Goal: Transaction & Acquisition: Book appointment/travel/reservation

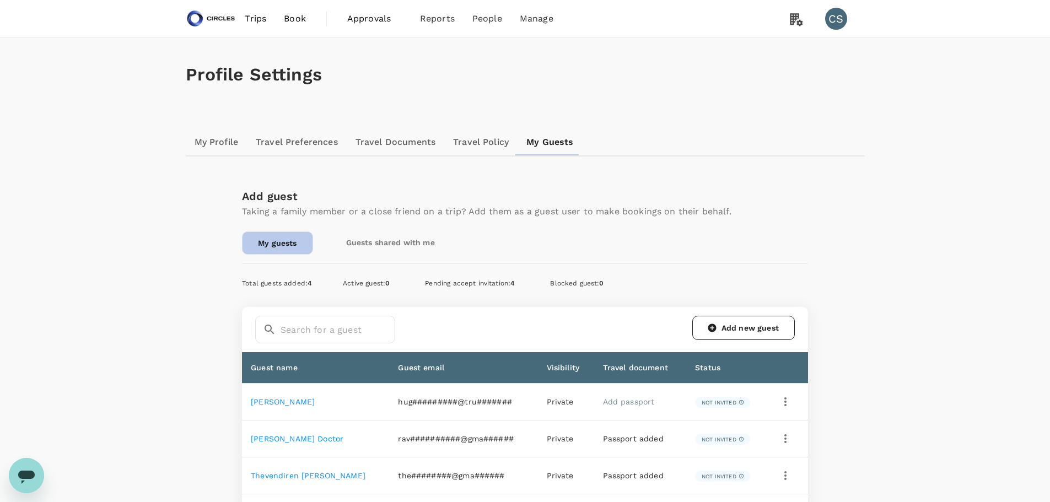
click at [765, 326] on link "Add new guest" at bounding box center [743, 328] width 102 height 24
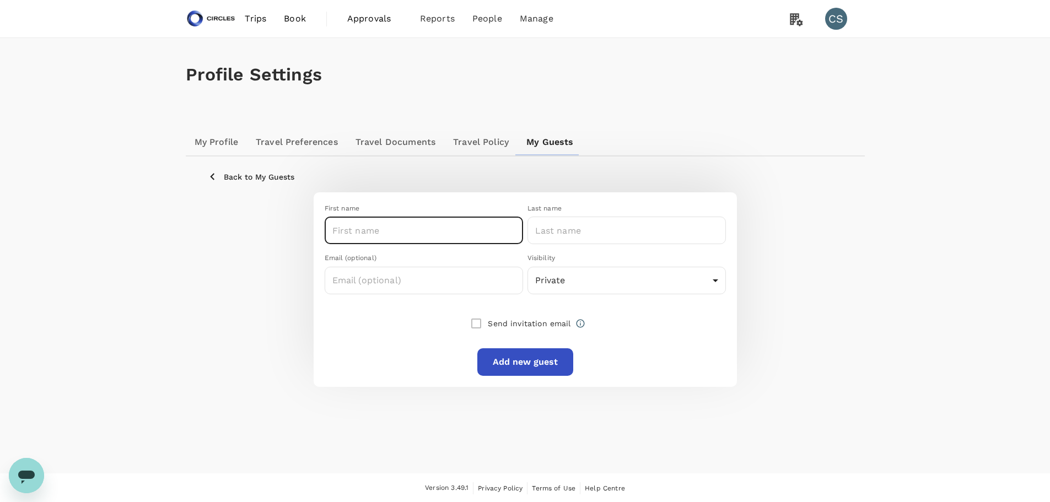
click at [447, 240] on input "text" at bounding box center [424, 231] width 198 height 28
type input "Deepa"
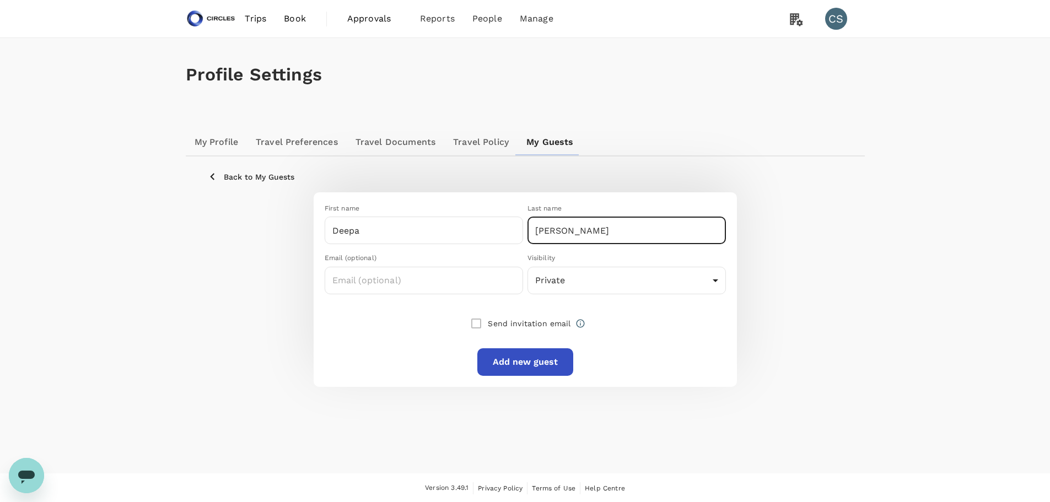
type input "[PERSON_NAME]"
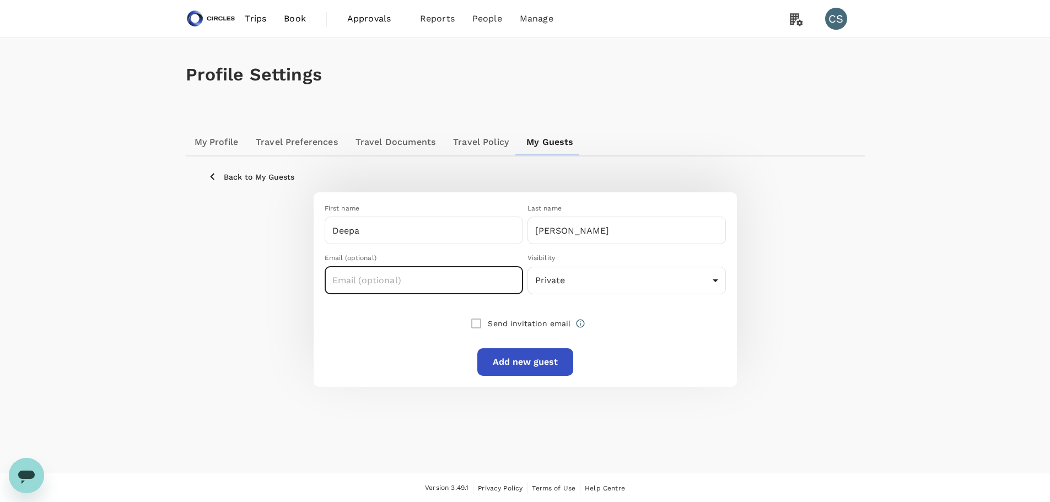
click at [409, 289] on input "text" at bounding box center [424, 281] width 198 height 28
paste input "[EMAIL_ADDRESS][PERSON_NAME][DOMAIN_NAME]"
type input "[EMAIL_ADDRESS][PERSON_NAME][DOMAIN_NAME]"
click at [601, 279] on body "Trips Book Approvals 0 Reports People Manage CS Profile Settings My Profile Tra…" at bounding box center [525, 251] width 1050 height 503
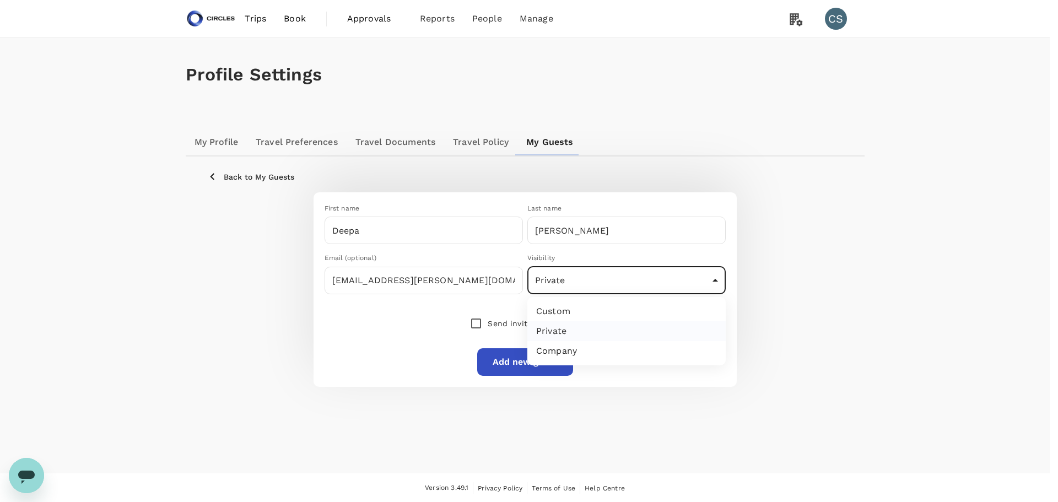
click at [360, 337] on div at bounding box center [529, 251] width 1058 height 502
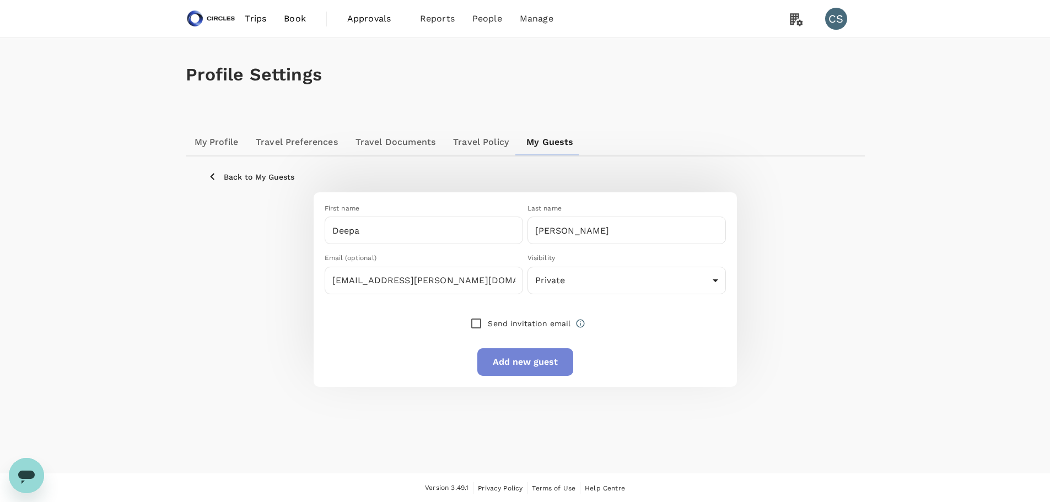
click at [514, 353] on button "Add new guest" at bounding box center [525, 362] width 96 height 28
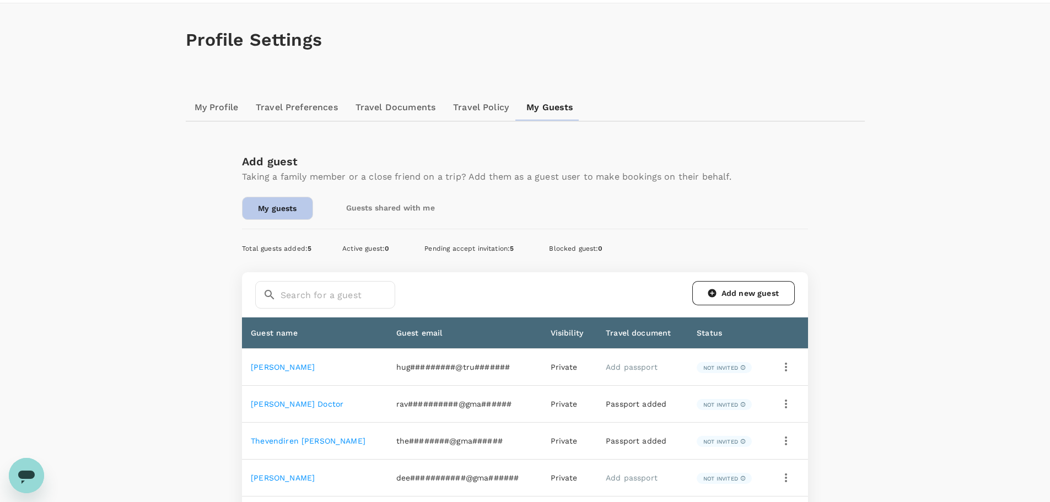
scroll to position [110, 0]
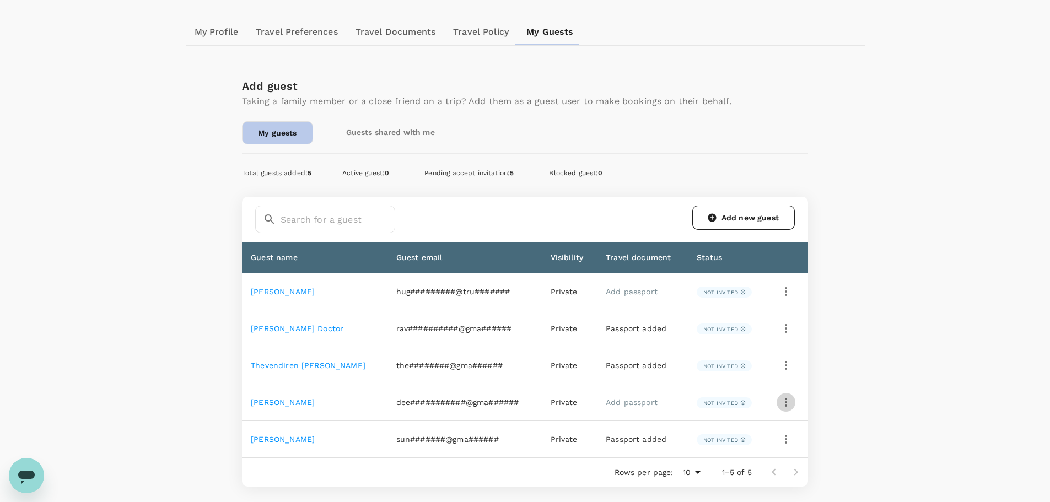
click at [786, 405] on icon "button" at bounding box center [785, 402] width 13 height 13
click at [624, 401] on div at bounding box center [529, 251] width 1058 height 502
click at [618, 402] on link "Add passport" at bounding box center [632, 402] width 52 height 9
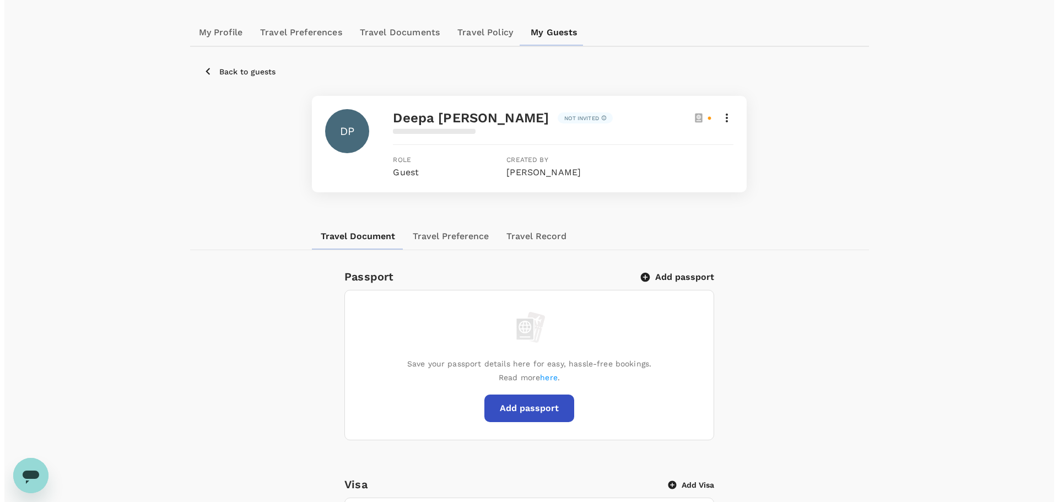
scroll to position [110, 0]
click at [668, 277] on button "Add passport" at bounding box center [674, 278] width 72 height 11
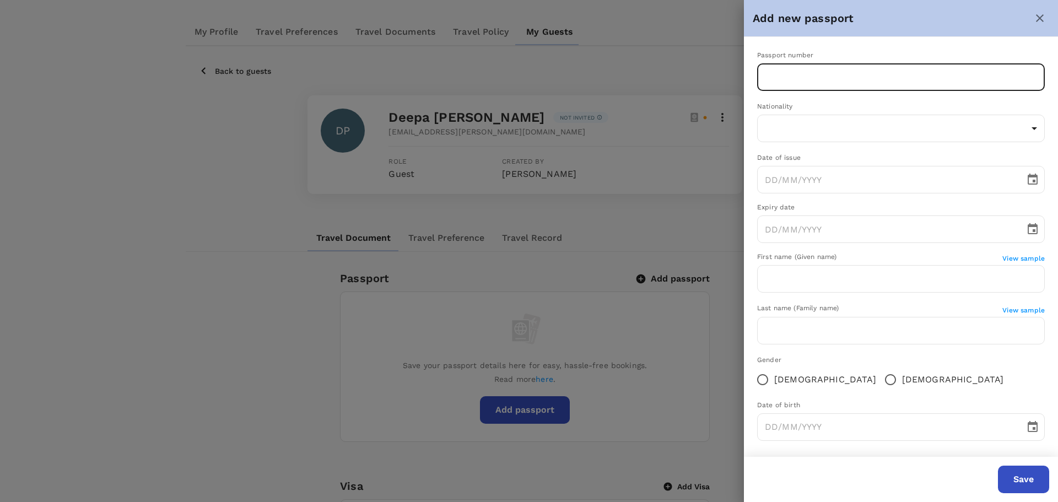
click at [828, 69] on input "text" at bounding box center [901, 77] width 288 height 28
type input "V6337272"
click at [828, 136] on body "Trips Book Approvals 0 Reports People Manage CS Profile Settings My Profile Tra…" at bounding box center [529, 449] width 1058 height 1118
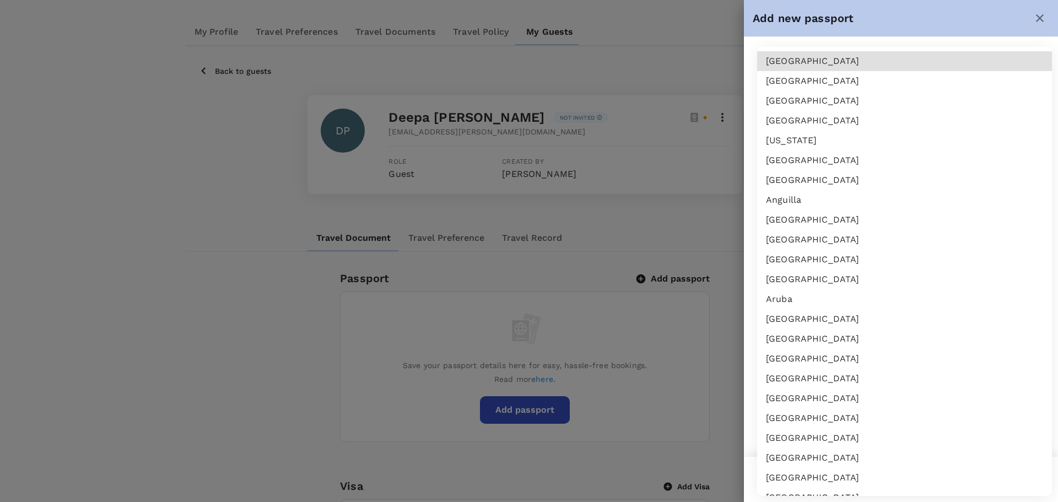
scroll to position [1774, 0]
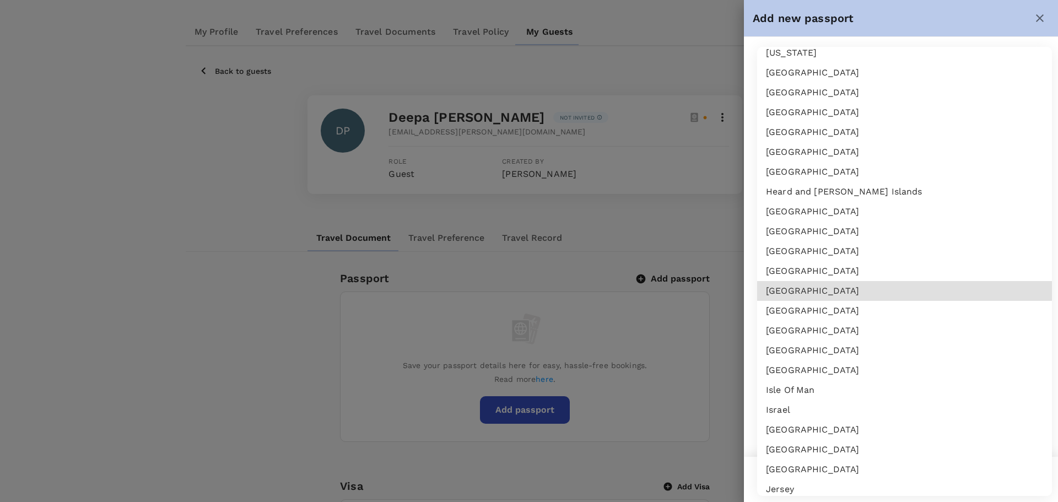
click at [817, 283] on li "India" at bounding box center [904, 291] width 295 height 20
type input "IN"
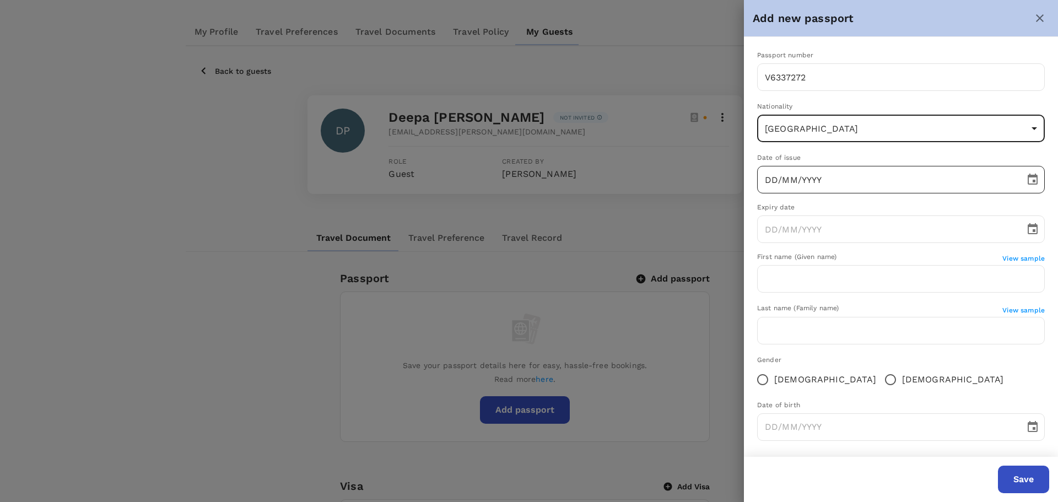
click at [770, 182] on input "DD/MM/YYYY" at bounding box center [887, 180] width 260 height 28
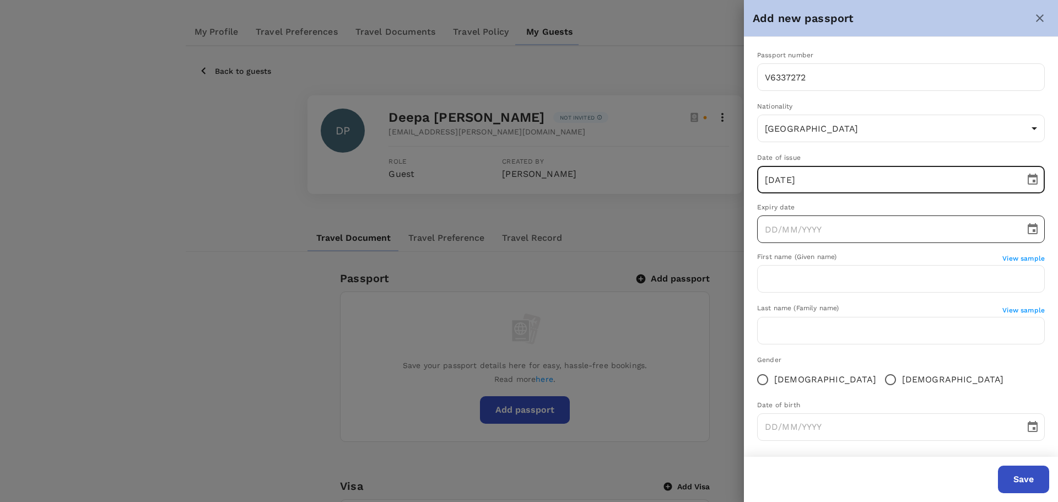
type input "13/04/2022"
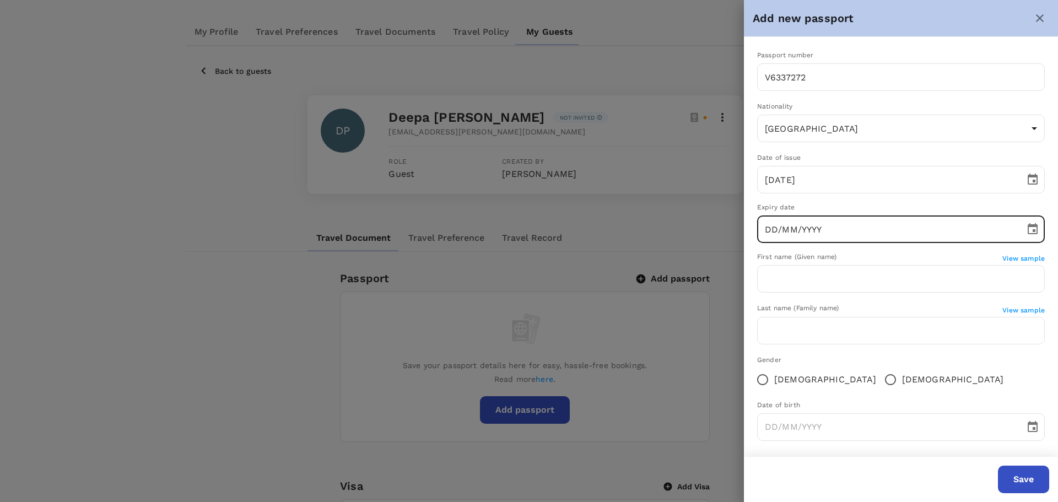
click at [769, 231] on input "DD/MM/YYYY" at bounding box center [887, 229] width 260 height 28
type input "12/04/2032"
click at [839, 272] on input "text" at bounding box center [901, 279] width 288 height 28
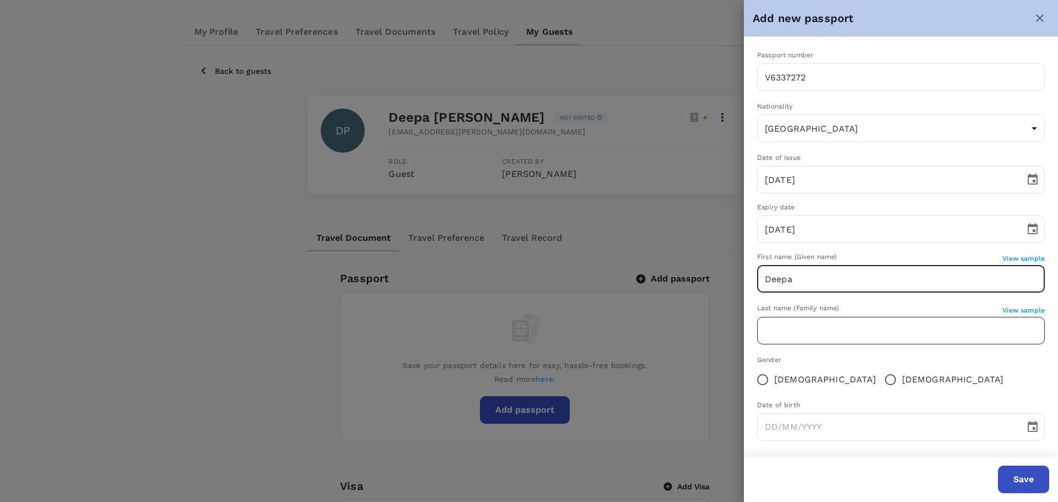
type input "Deepa"
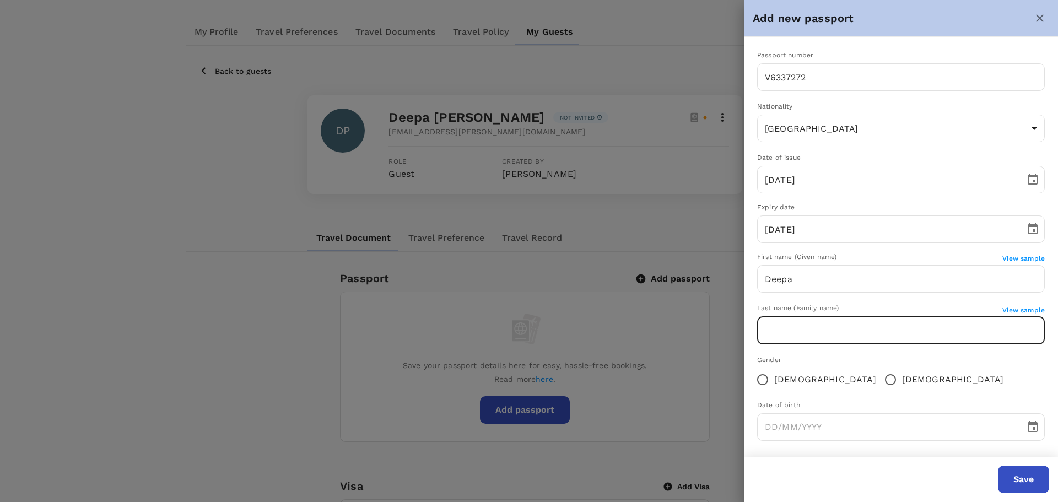
click at [785, 331] on input "text" at bounding box center [901, 331] width 288 height 28
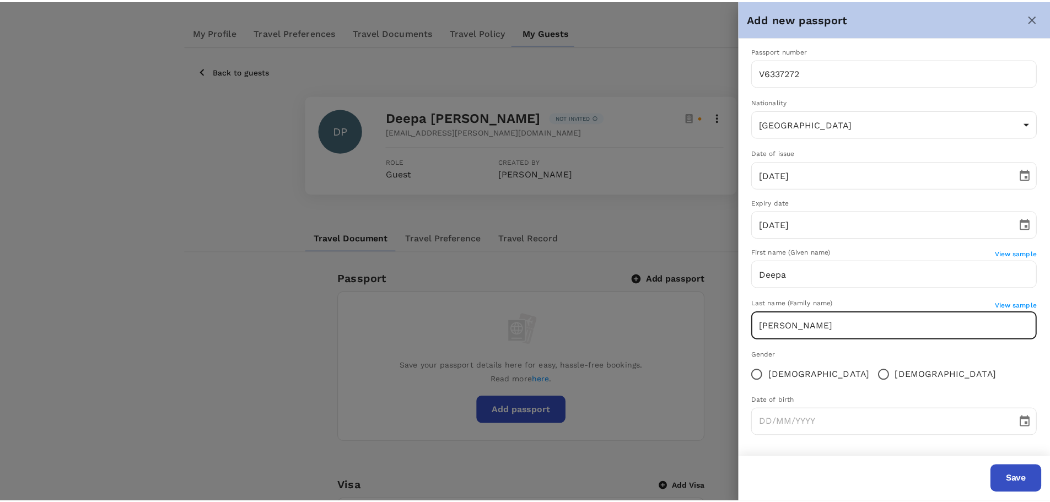
scroll to position [6, 0]
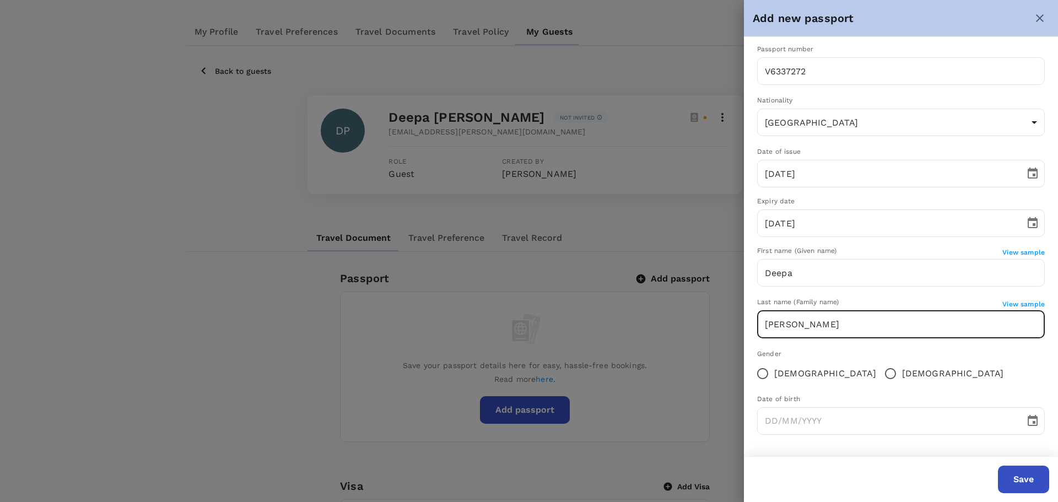
type input "[PERSON_NAME]"
click at [781, 371] on span "Female" at bounding box center [825, 373] width 102 height 13
click at [774, 371] on input "Female" at bounding box center [762, 373] width 23 height 23
radio input "true"
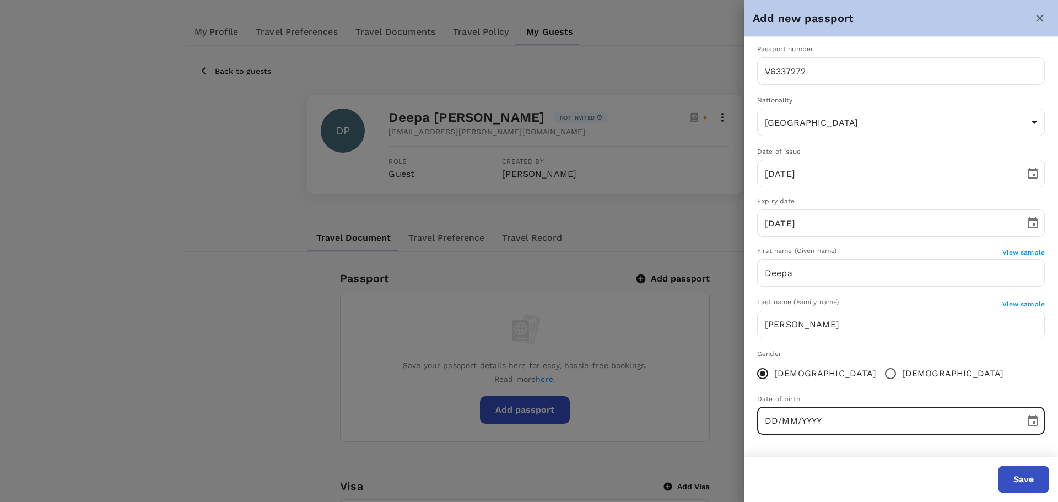
click at [769, 418] on input "DD/MM/YYYY" at bounding box center [887, 421] width 260 height 28
type input "04/09/1982"
click at [941, 363] on div "Gender Female Male" at bounding box center [901, 367] width 288 height 36
click at [1027, 472] on button "Save" at bounding box center [1023, 480] width 51 height 28
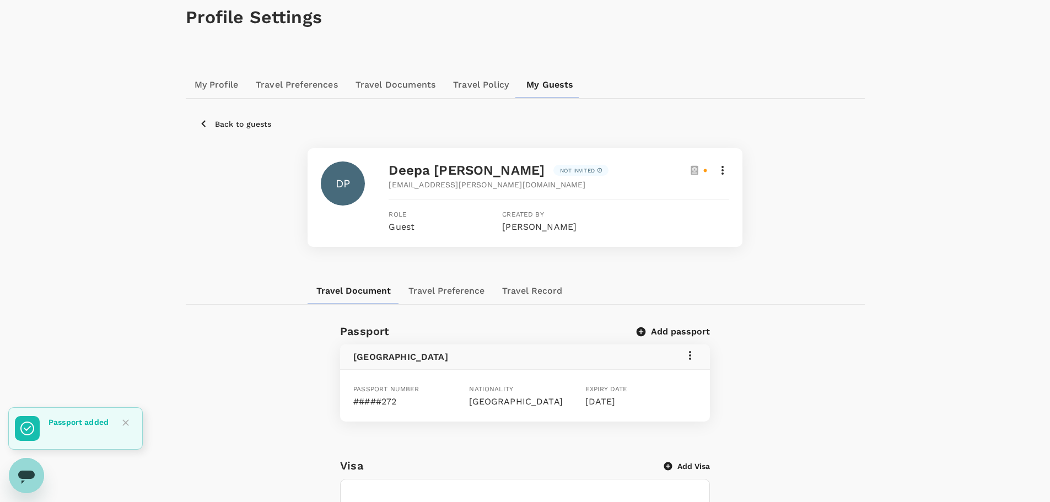
scroll to position [0, 0]
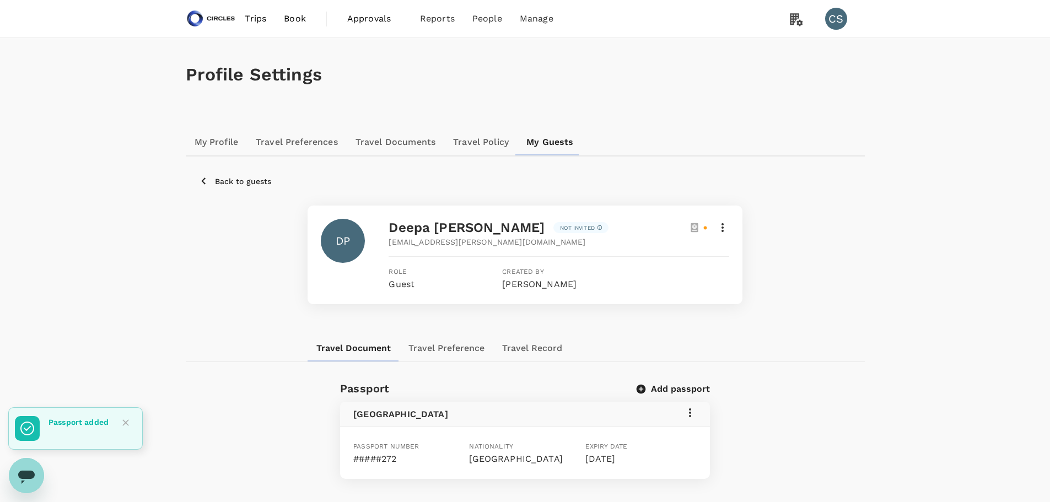
drag, startPoint x: 236, startPoint y: 186, endPoint x: 222, endPoint y: 186, distance: 14.3
click at [236, 186] on p "Back to guests" at bounding box center [243, 181] width 56 height 11
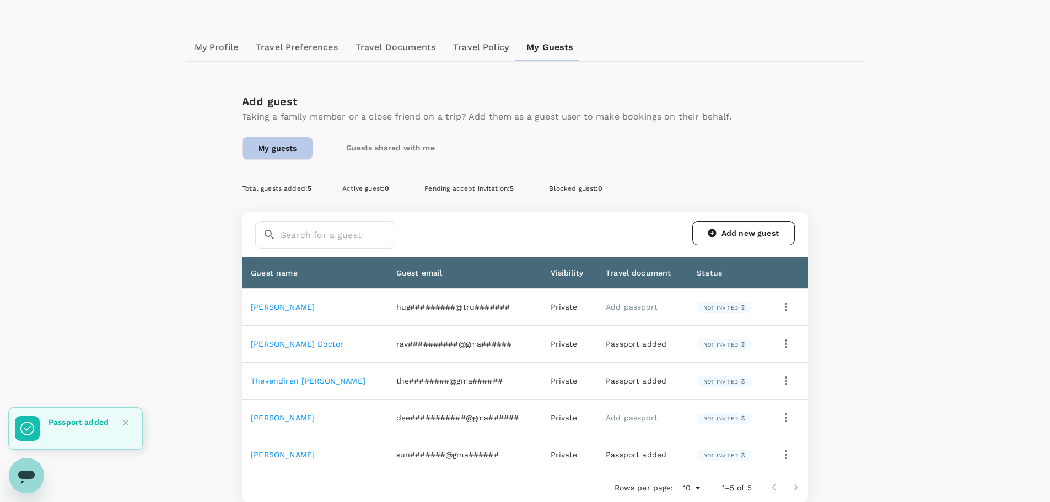
scroll to position [110, 0]
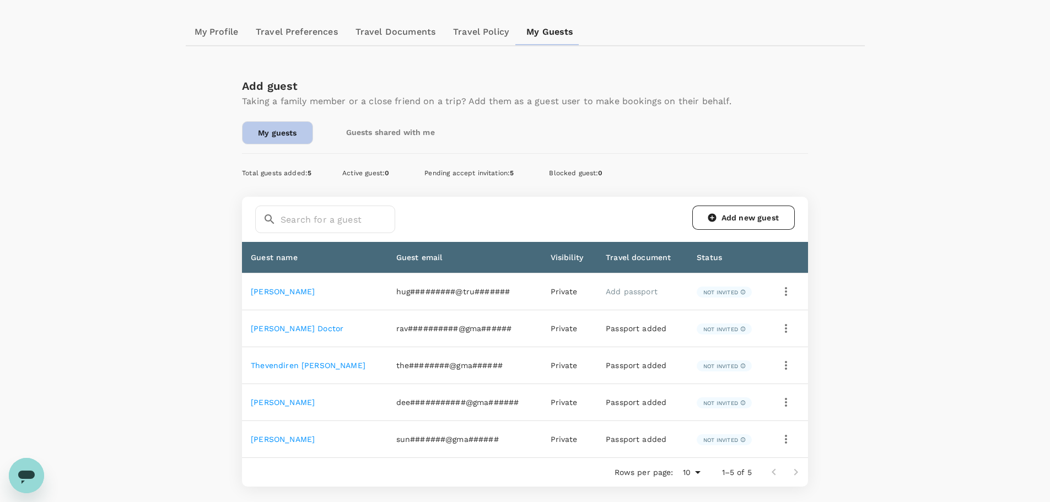
click at [904, 154] on div "Profile Settings My Profile Travel Preferences Travel Documents Travel Policy M…" at bounding box center [525, 242] width 1050 height 629
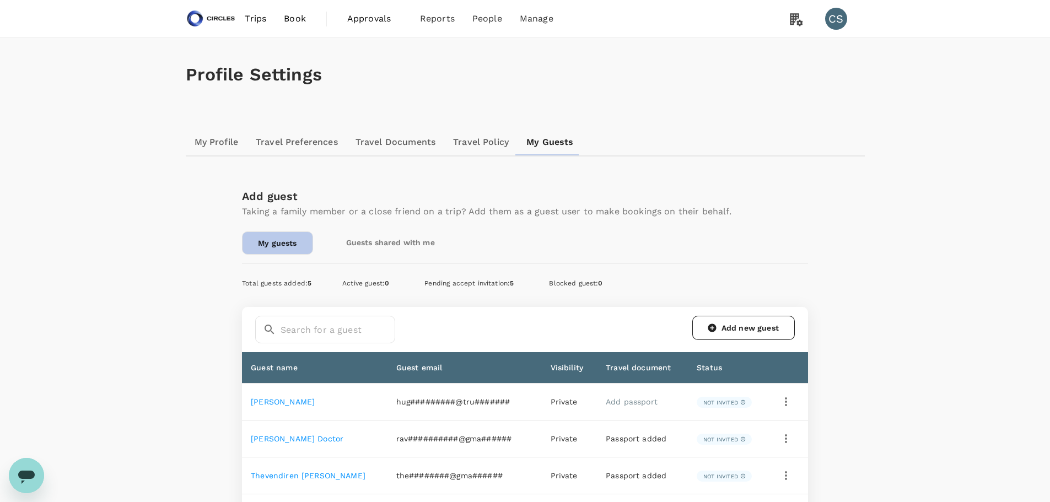
click at [294, 13] on span "Book" at bounding box center [295, 18] width 22 height 13
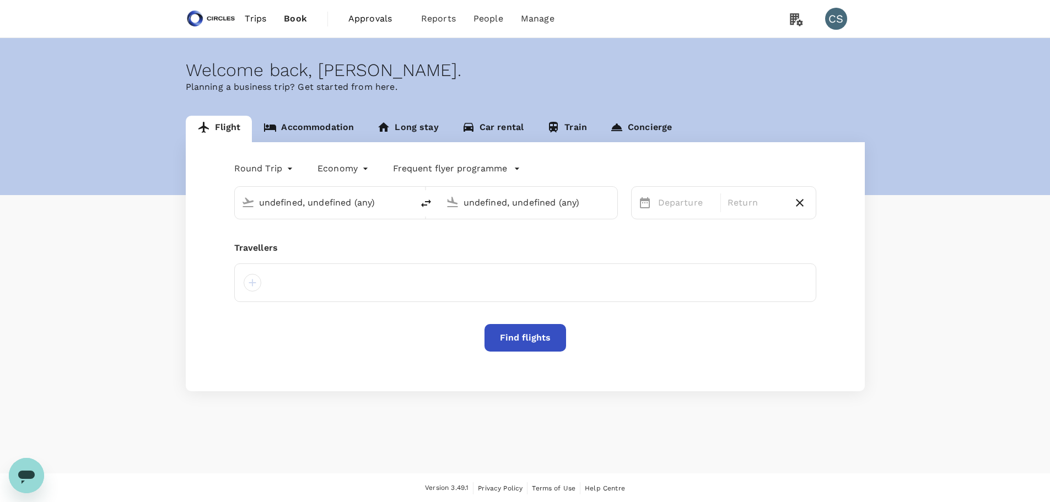
type input "Singapore, Singapore (any)"
type input "Jakarta, Indonesia (any)"
type input "Singapore, Singapore (any)"
type input "Jakarta, Indonesia (any)"
type input "Singapore, Singapore (any)"
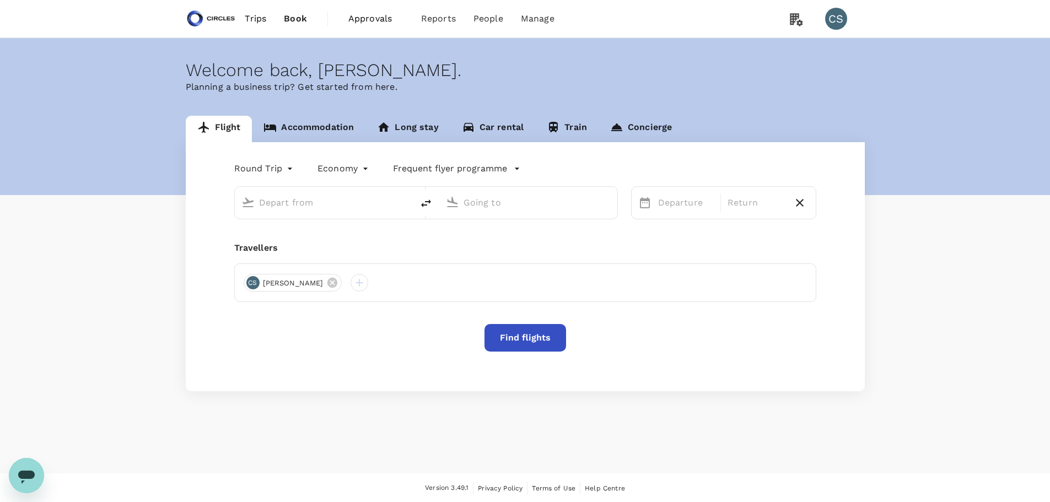
type input "Jakarta, Indonesia (any)"
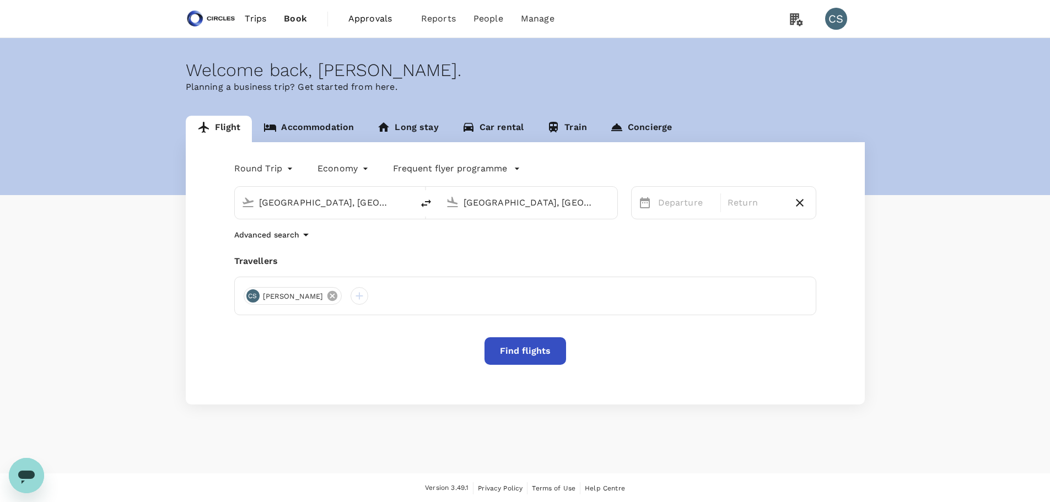
click at [327, 296] on icon at bounding box center [332, 296] width 10 height 10
click at [252, 298] on div at bounding box center [253, 296] width 18 height 18
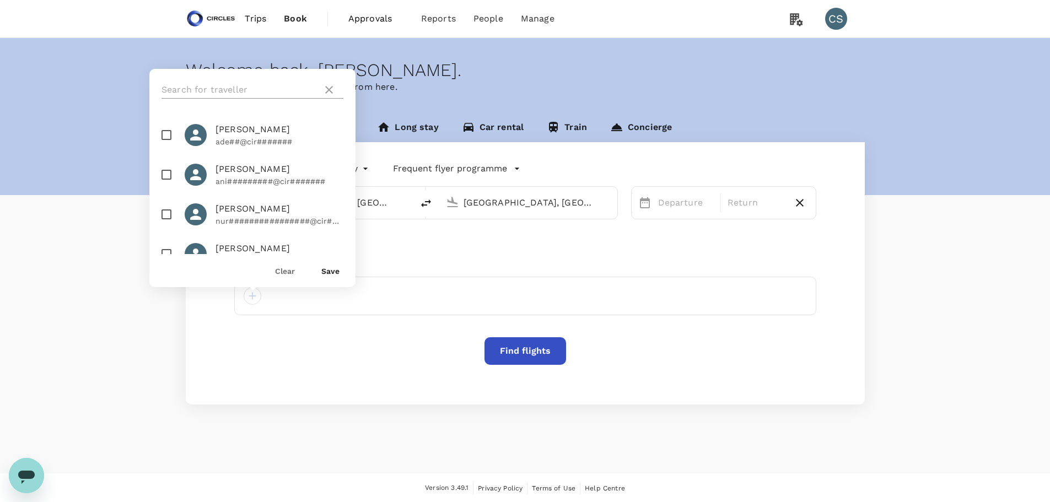
click at [232, 97] on input "text" at bounding box center [239, 90] width 156 height 18
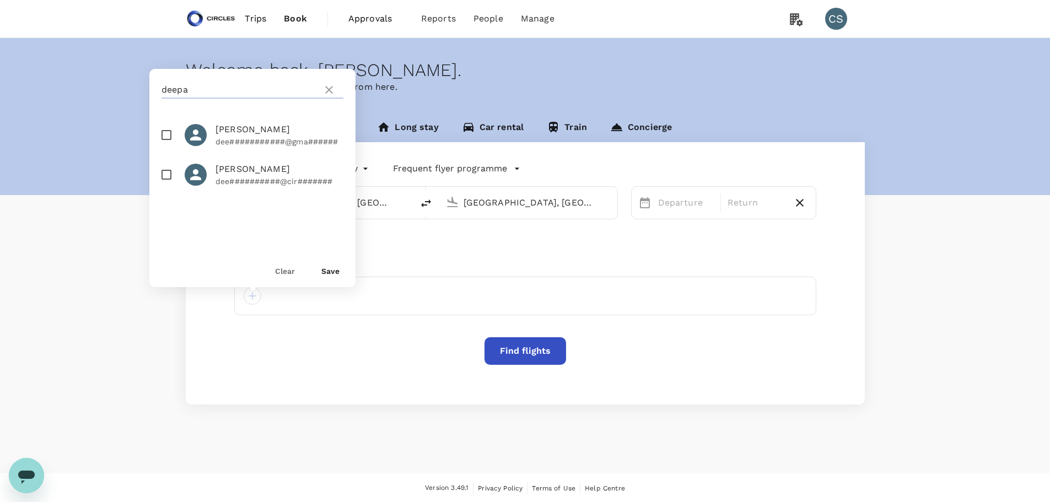
type input "deepa"
click at [236, 131] on span "Deepa Padmaraj" at bounding box center [279, 129] width 128 height 13
checkbox input "true"
click at [326, 271] on button "Save" at bounding box center [330, 271] width 18 height 9
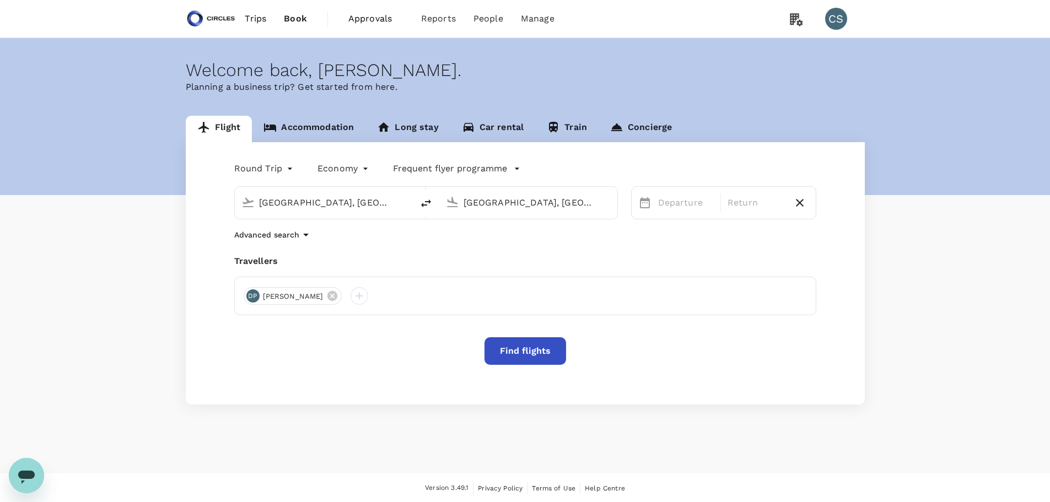
click at [322, 209] on input "Singapore, Singapore (any)" at bounding box center [324, 202] width 131 height 17
click at [331, 223] on p "Bangalore, India" at bounding box center [340, 224] width 220 height 11
type input "Bangalore, India (any)"
drag, startPoint x: 582, startPoint y: 211, endPoint x: 289, endPoint y: 193, distance: 294.2
click at [290, 193] on div "Bangalore, India (any) Jakarta, Indonesia (any)" at bounding box center [426, 202] width 384 height 33
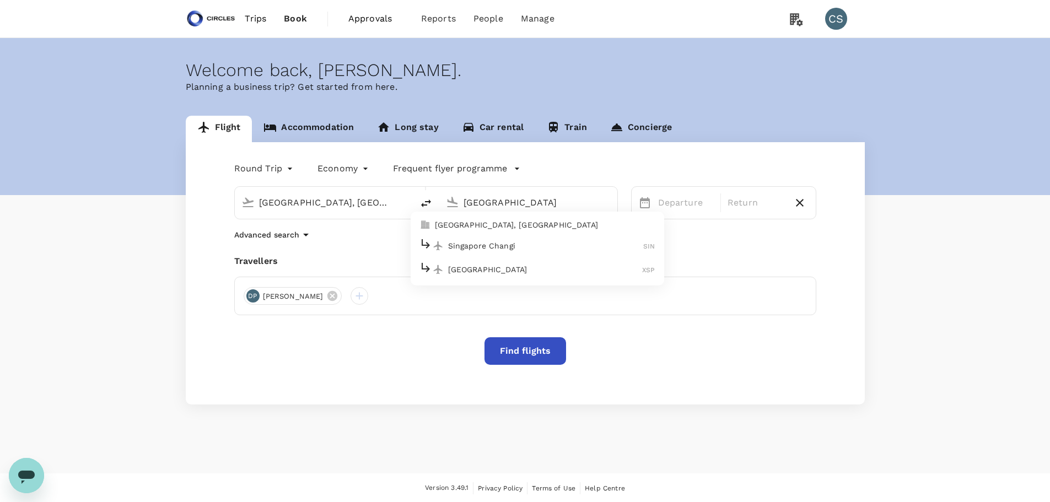
click at [539, 230] on p "Singapore, Singapore" at bounding box center [545, 224] width 220 height 11
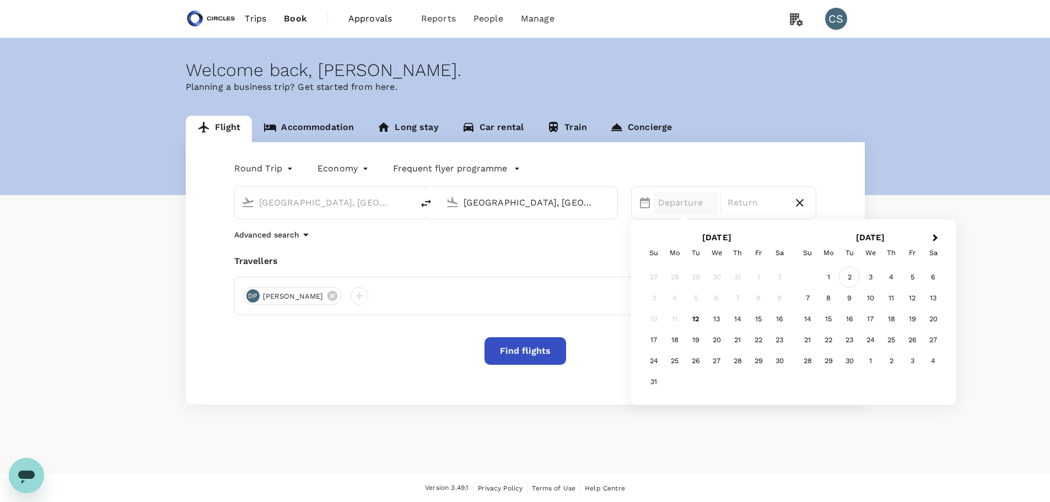
type input "Singapore, Singapore (any)"
click at [857, 278] on div "2" at bounding box center [849, 277] width 21 height 21
click at [778, 277] on div "6" at bounding box center [779, 277] width 21 height 21
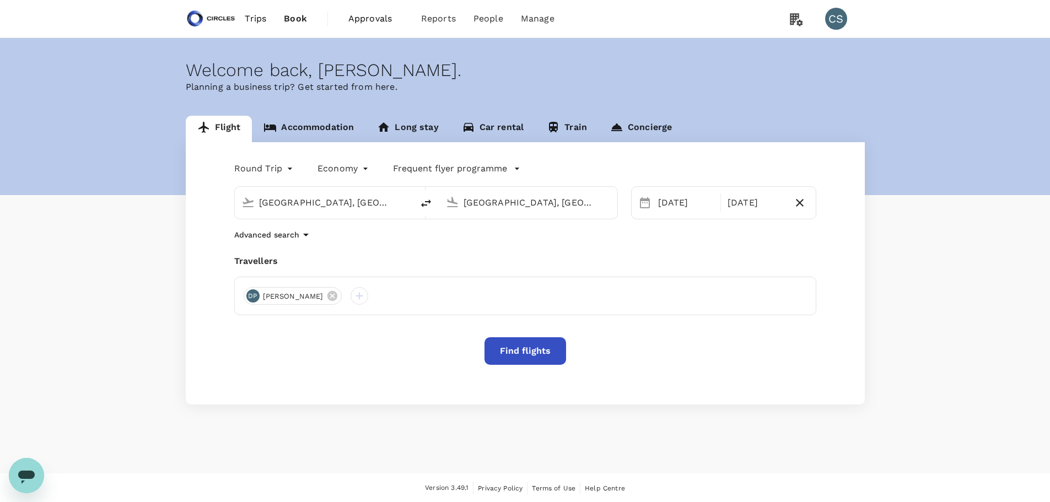
click at [532, 349] on button "Find flights" at bounding box center [525, 351] width 82 height 28
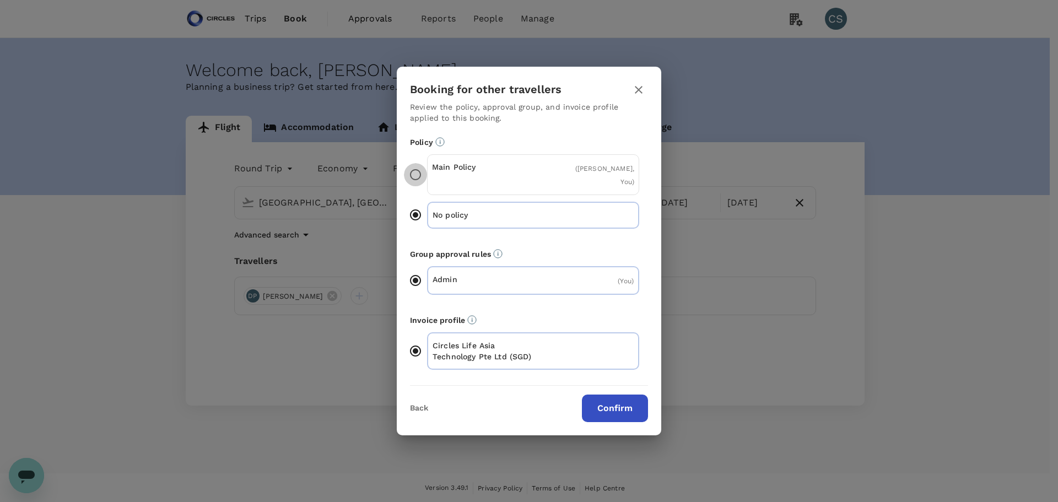
click at [417, 169] on input "Main Policy ( Deepa Padmaraj, You )" at bounding box center [415, 174] width 23 height 23
click at [627, 410] on button "Confirm" at bounding box center [615, 409] width 66 height 28
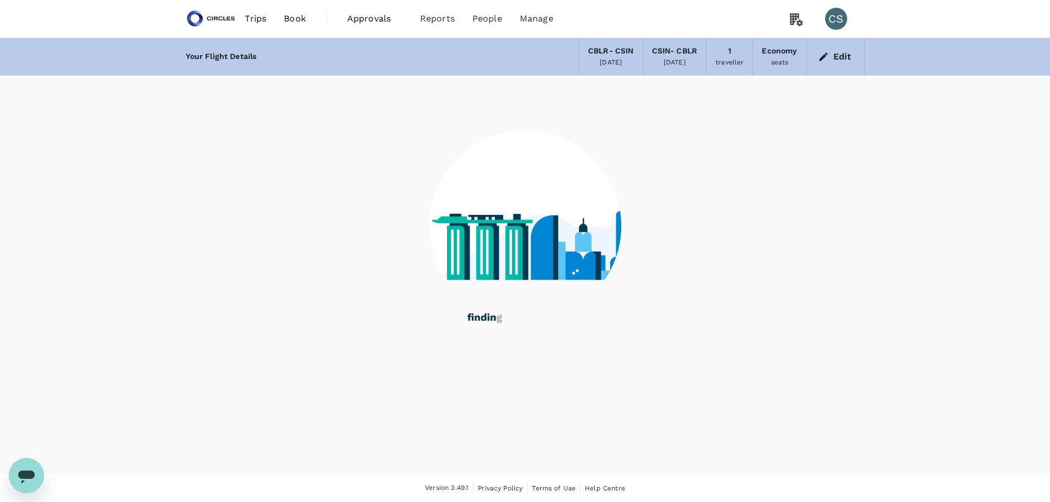
click at [844, 59] on button "Edit" at bounding box center [836, 57] width 40 height 18
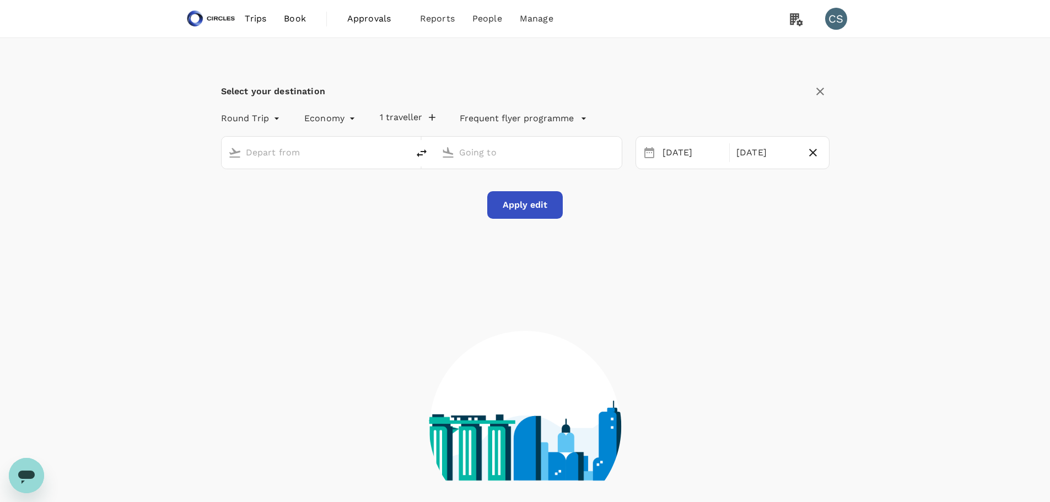
type input "Bangalore, India (any)"
type input "Singapore, Singapore (any)"
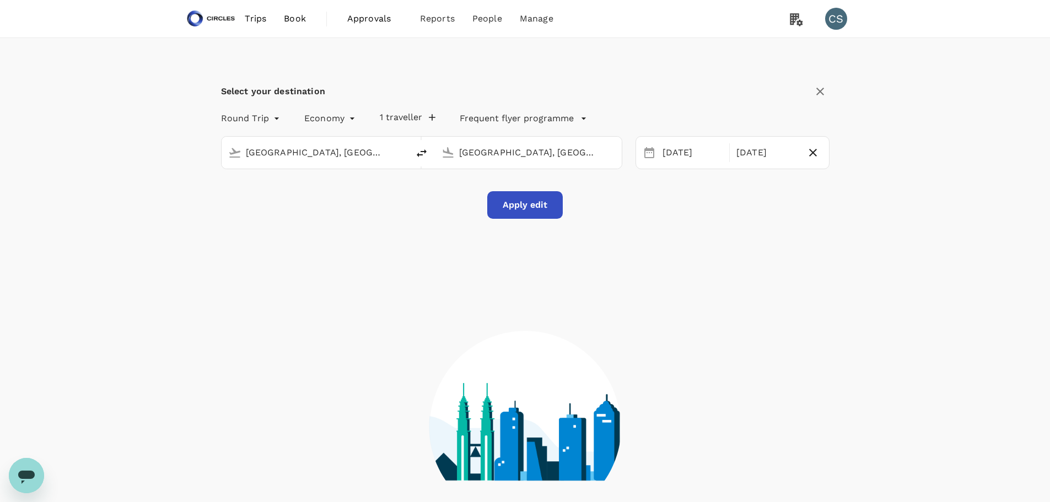
click at [522, 201] on button "Apply edit" at bounding box center [524, 205] width 75 height 28
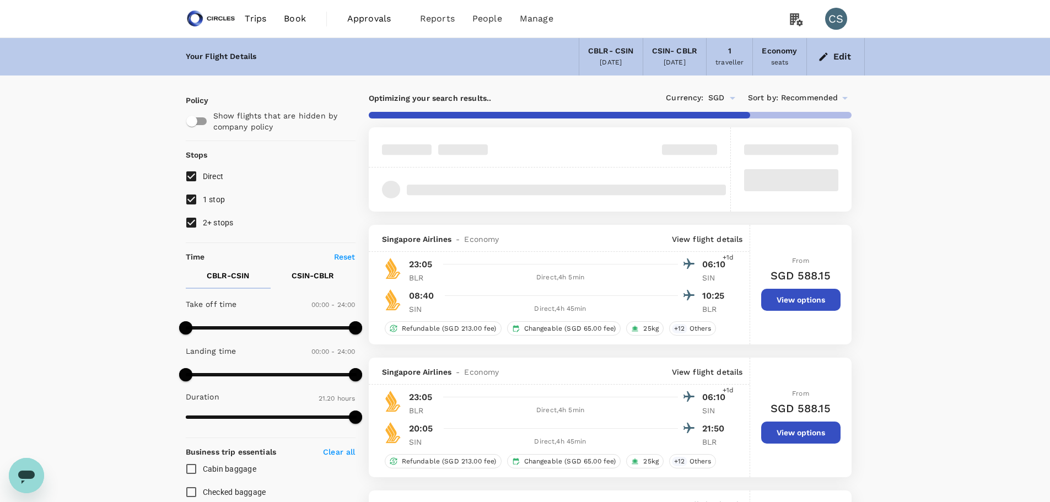
click at [234, 225] on label "2+ stops" at bounding box center [263, 222] width 167 height 23
click at [203, 225] on input "2+ stops" at bounding box center [191, 222] width 23 height 23
checkbox input "false"
type input "SGD"
click at [216, 199] on span "1 stop" at bounding box center [214, 199] width 23 height 9
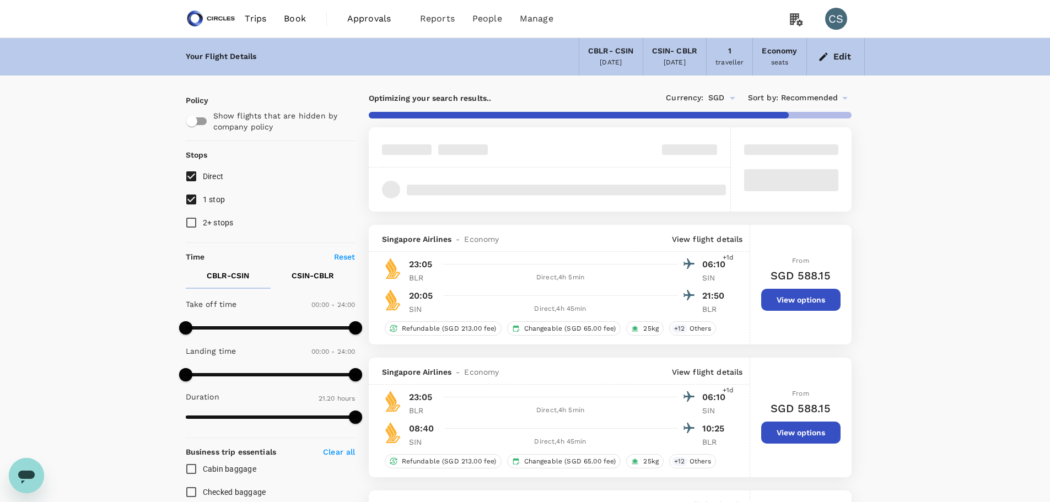
click at [203, 199] on input "1 stop" at bounding box center [191, 199] width 23 height 23
checkbox input "false"
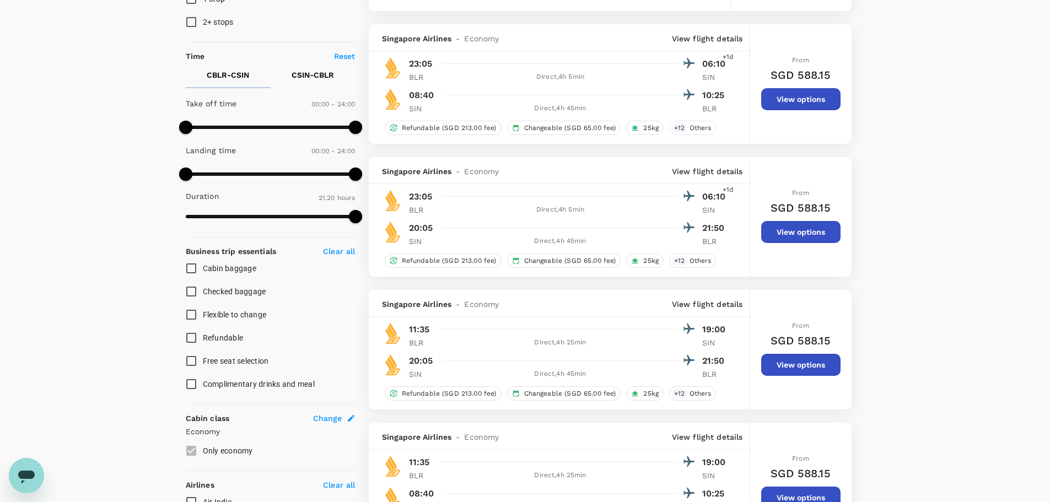
scroll to position [220, 0]
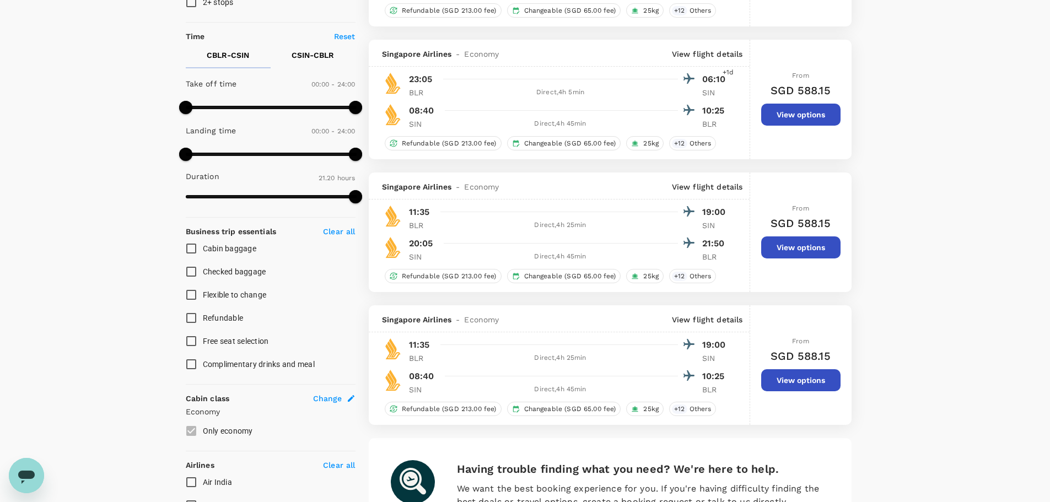
click at [187, 269] on input "Checked baggage" at bounding box center [191, 271] width 23 height 23
checkbox input "true"
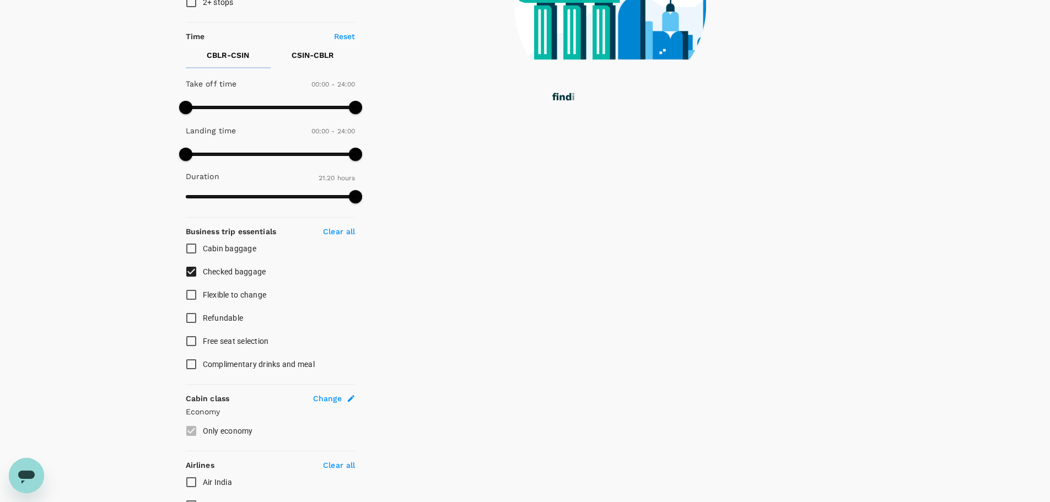
click at [190, 294] on input "Flexible to change" at bounding box center [191, 294] width 23 height 23
checkbox input "true"
click at [191, 312] on input "Refundable" at bounding box center [191, 317] width 23 height 23
checkbox input "true"
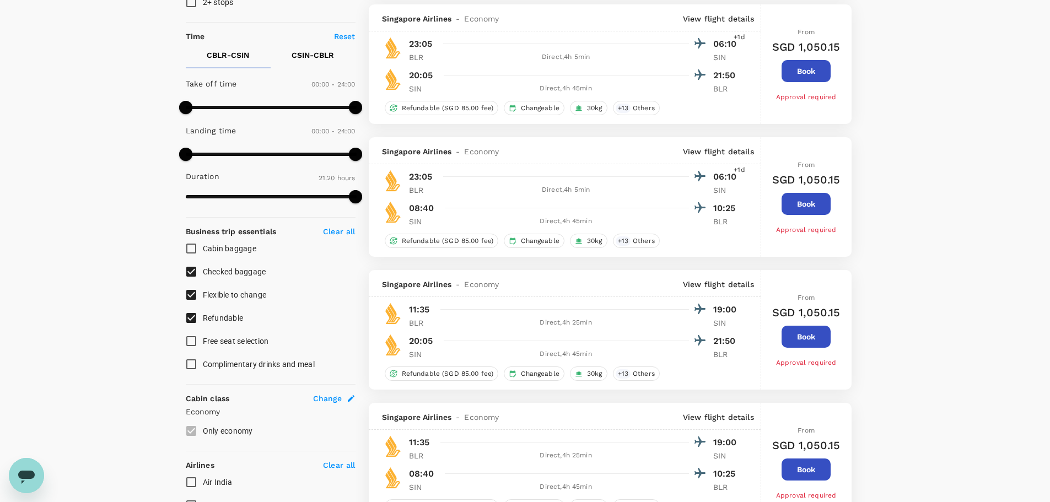
type input "SGD"
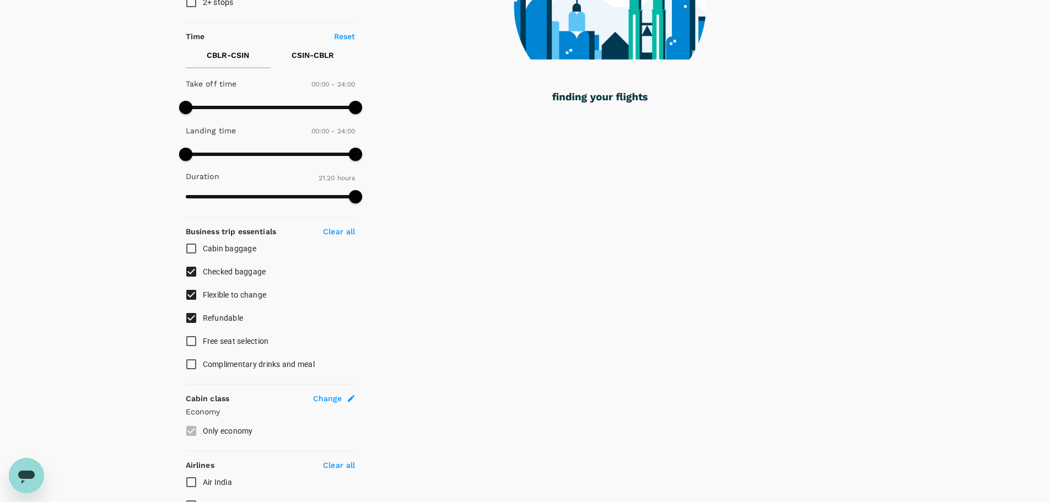
type input "2035"
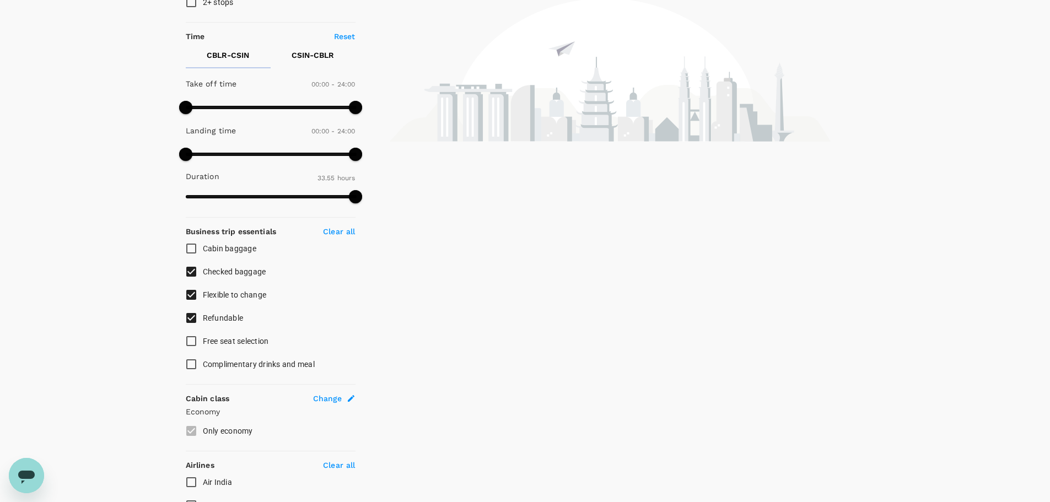
click at [233, 269] on span "Checked baggage" at bounding box center [234, 271] width 63 height 9
click at [203, 269] on input "Checked baggage" at bounding box center [191, 271] width 23 height 23
checkbox input "false"
click at [234, 288] on span "Flexible to change" at bounding box center [235, 294] width 64 height 13
click at [203, 288] on input "Flexible to change" at bounding box center [191, 294] width 23 height 23
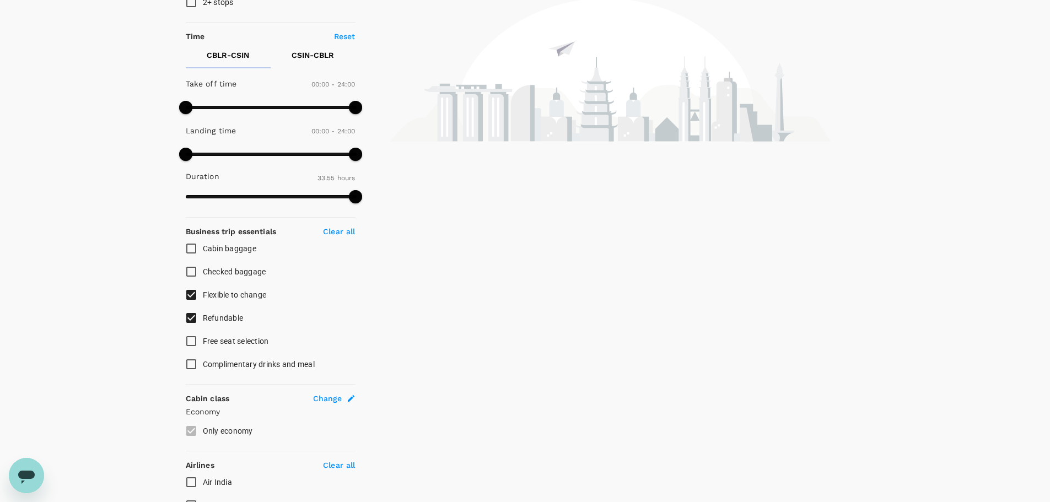
checkbox input "false"
click at [220, 309] on label "Refundable" at bounding box center [263, 317] width 167 height 23
click at [203, 309] on input "Refundable" at bounding box center [191, 317] width 23 height 23
checkbox input "false"
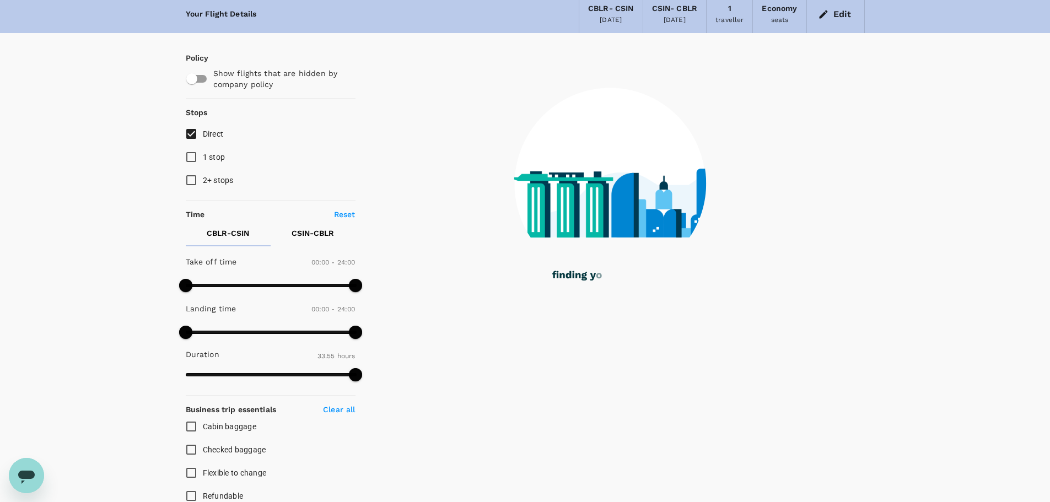
scroll to position [0, 0]
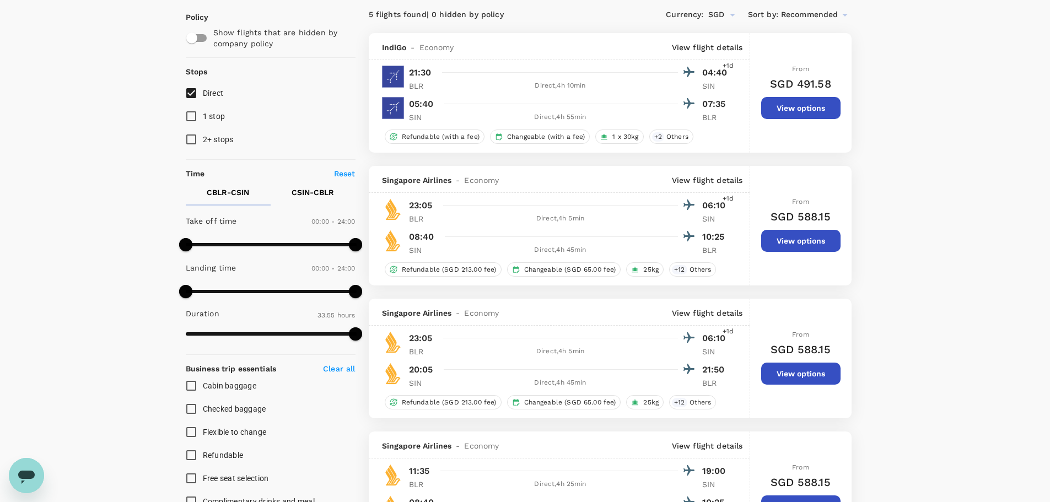
scroll to position [110, 0]
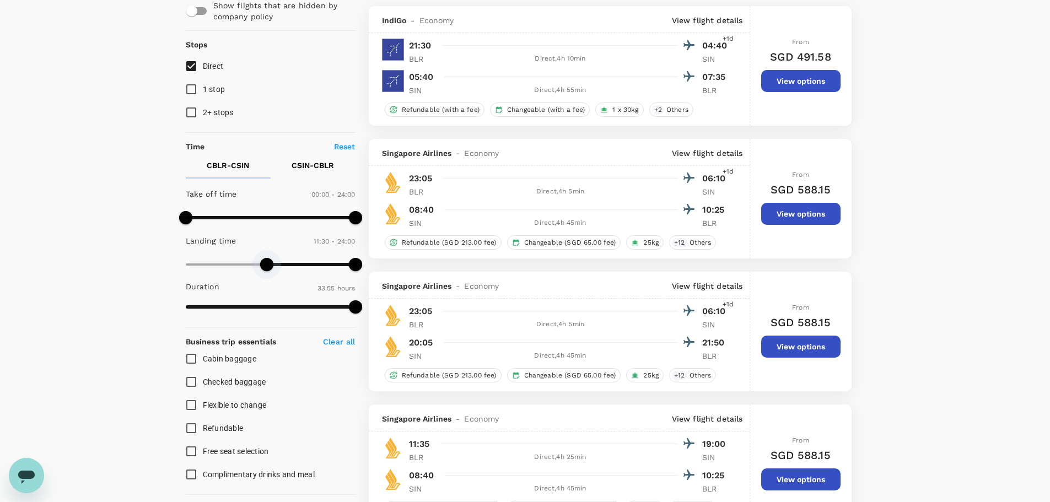
type input "720"
drag, startPoint x: 186, startPoint y: 267, endPoint x: 269, endPoint y: 269, distance: 82.7
click at [269, 269] on span at bounding box center [270, 264] width 13 height 13
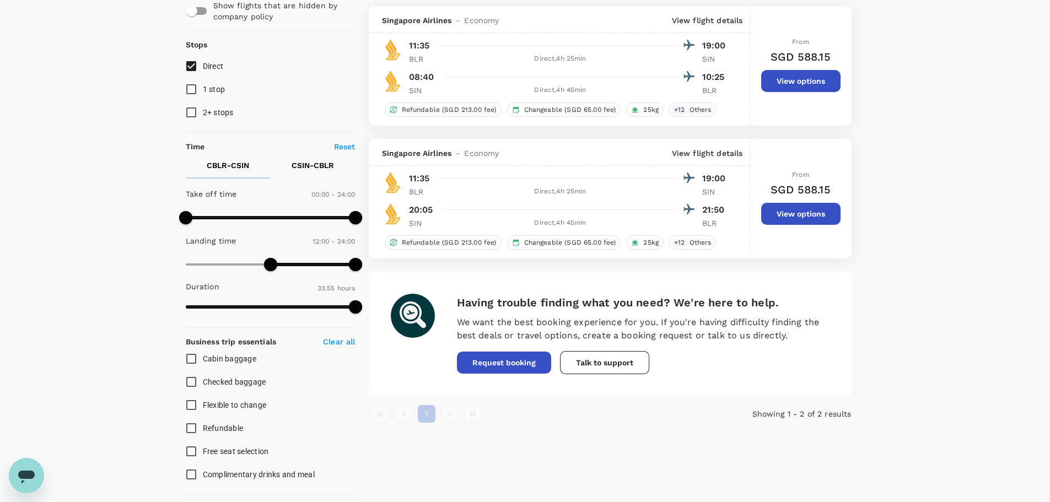
type input "SGD"
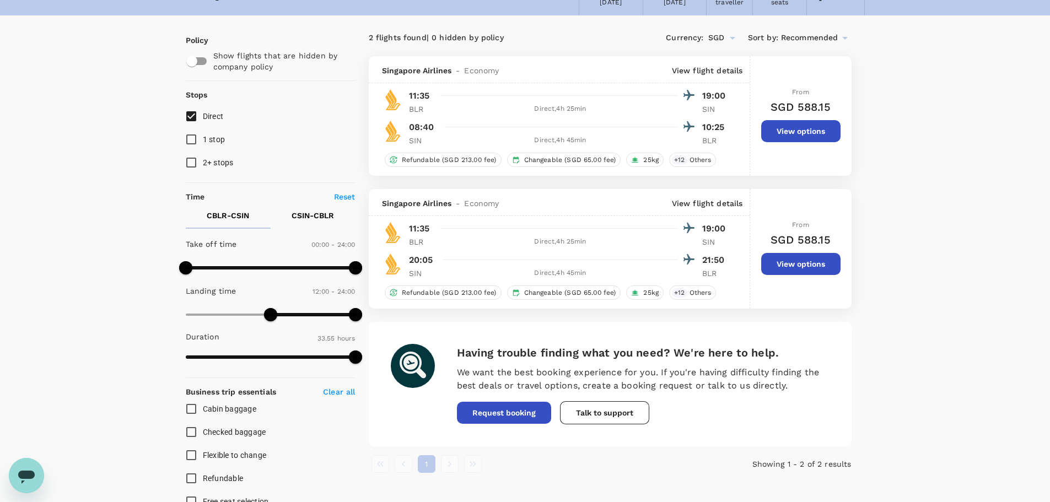
scroll to position [0, 0]
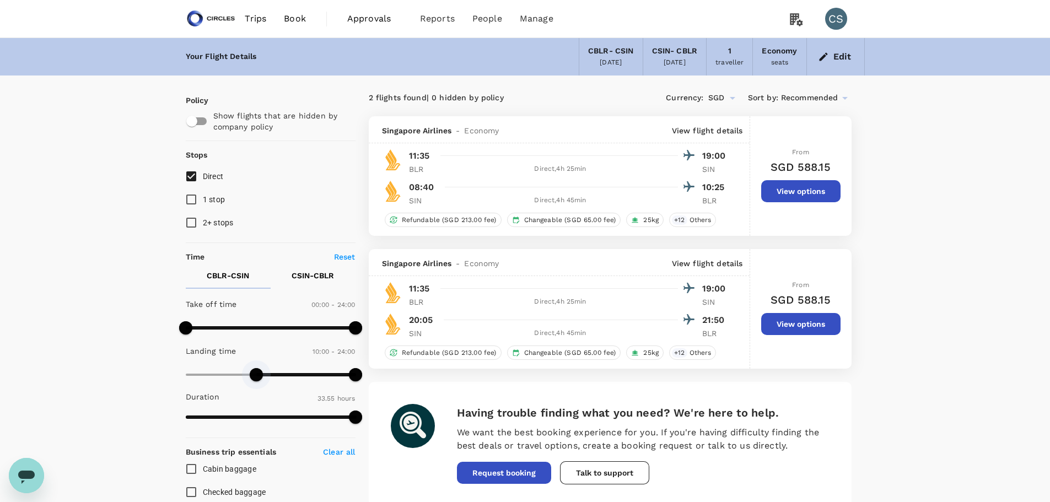
drag, startPoint x: 268, startPoint y: 375, endPoint x: 258, endPoint y: 374, distance: 10.5
click at [258, 374] on span at bounding box center [256, 374] width 13 height 13
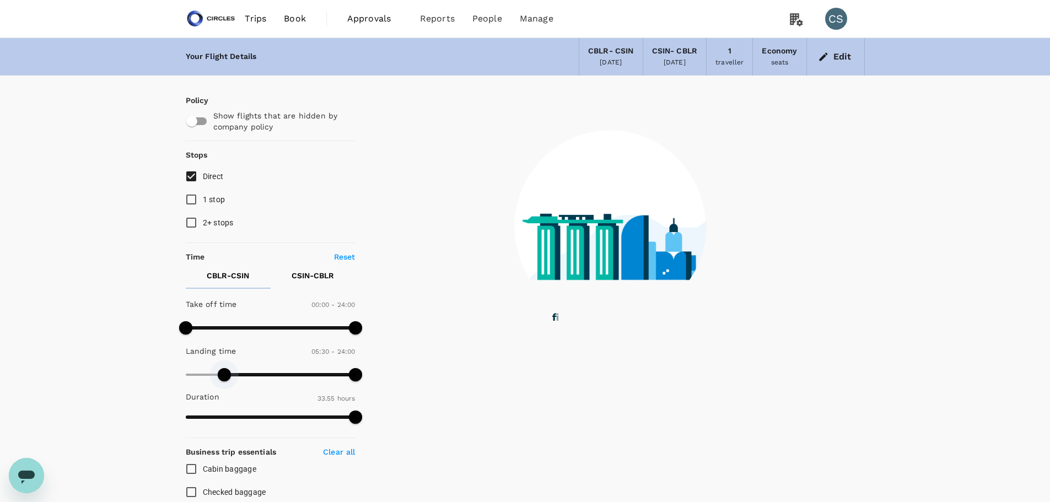
type input "360"
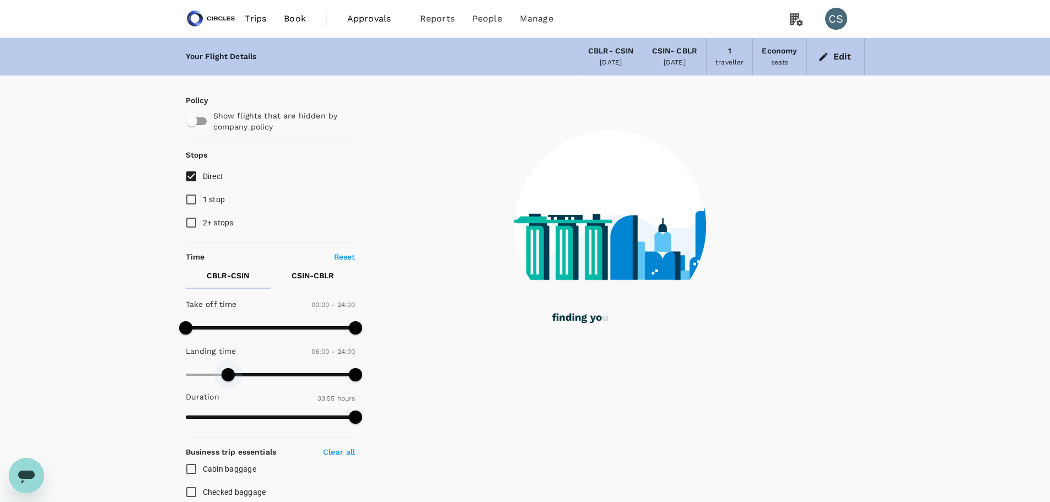
drag, startPoint x: 252, startPoint y: 373, endPoint x: 229, endPoint y: 376, distance: 23.5
click at [229, 376] on span at bounding box center [228, 374] width 13 height 13
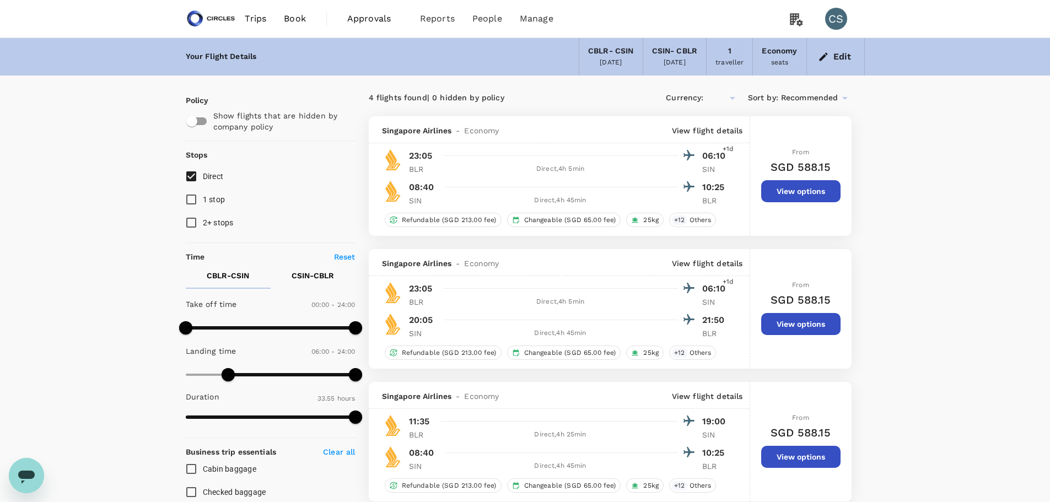
type input "SGD"
type input "0"
drag, startPoint x: 225, startPoint y: 374, endPoint x: 145, endPoint y: 369, distance: 79.5
click at [197, 196] on input "1 stop" at bounding box center [191, 199] width 23 height 23
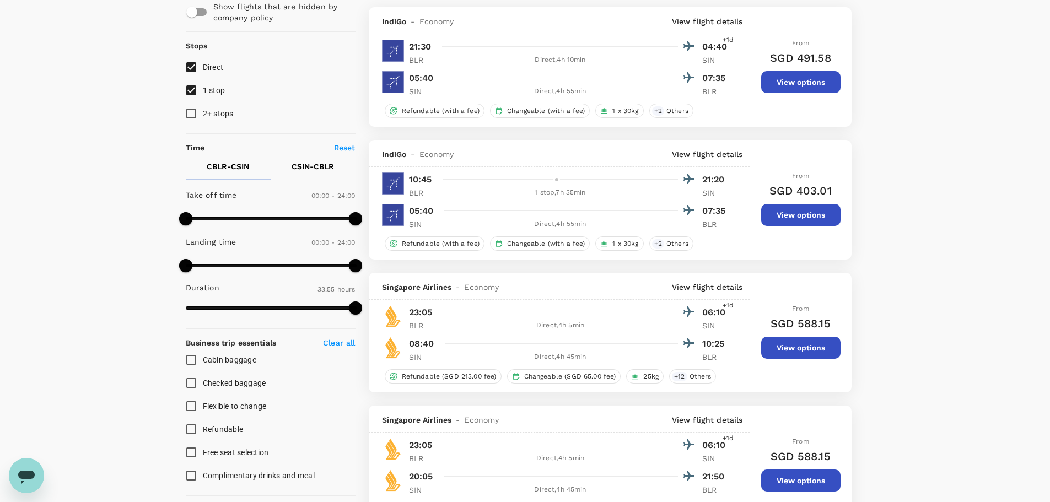
scroll to position [110, 0]
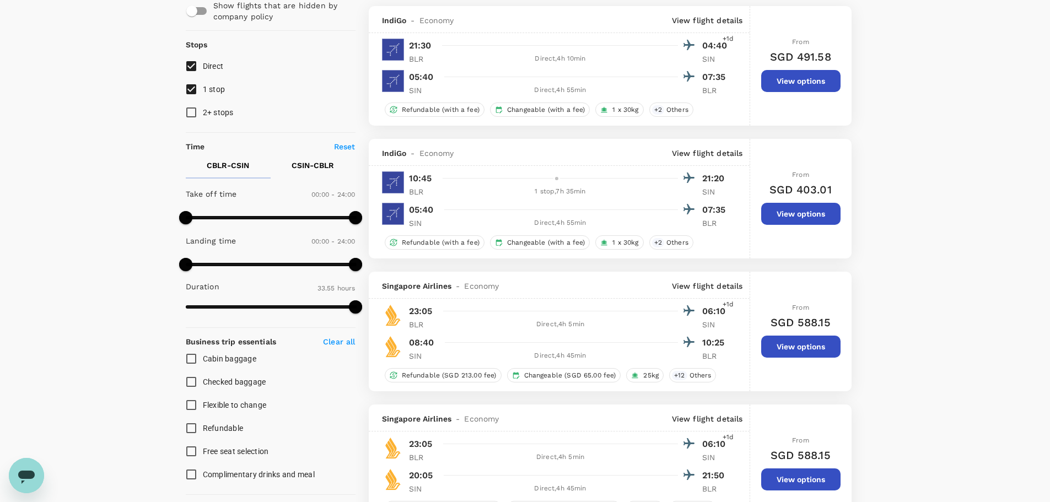
click at [216, 85] on span "1 stop" at bounding box center [214, 89] width 23 height 9
click at [203, 85] on input "1 stop" at bounding box center [191, 89] width 23 height 23
checkbox input "false"
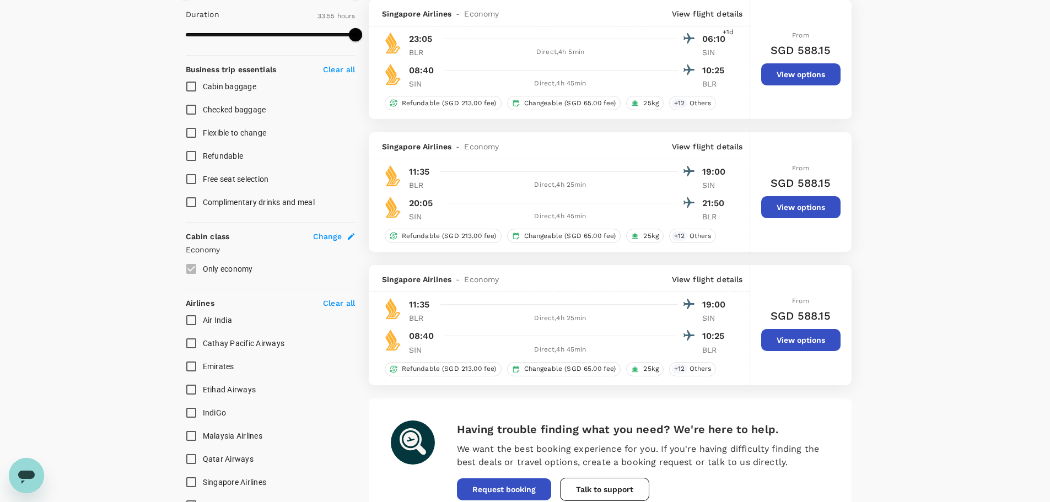
scroll to position [386, 0]
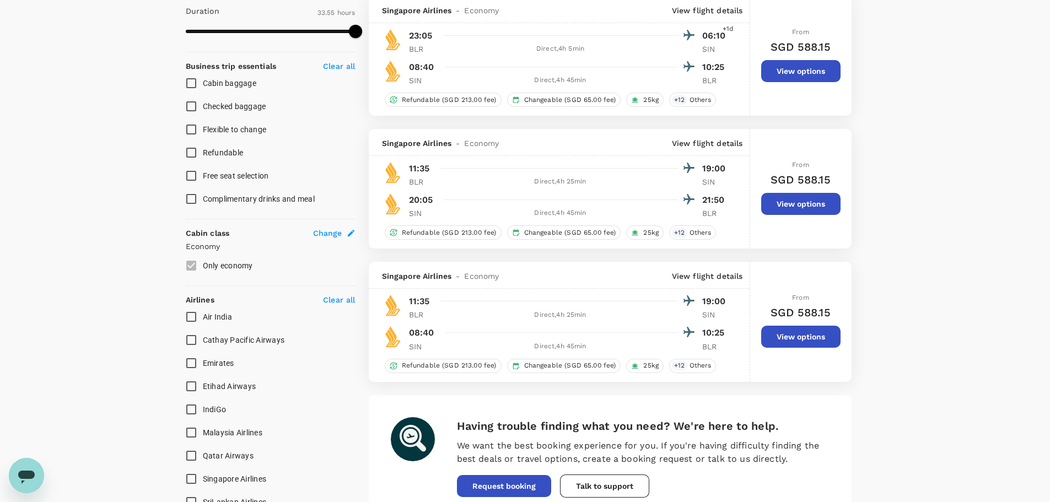
click at [970, 225] on div "Your Flight Details CBLR - CSIN 02 Sep 2025 CSIN - CBLR 06 Sep 2025 1 traveller…" at bounding box center [525, 142] width 1050 height 981
click at [798, 334] on button "View options" at bounding box center [800, 337] width 79 height 22
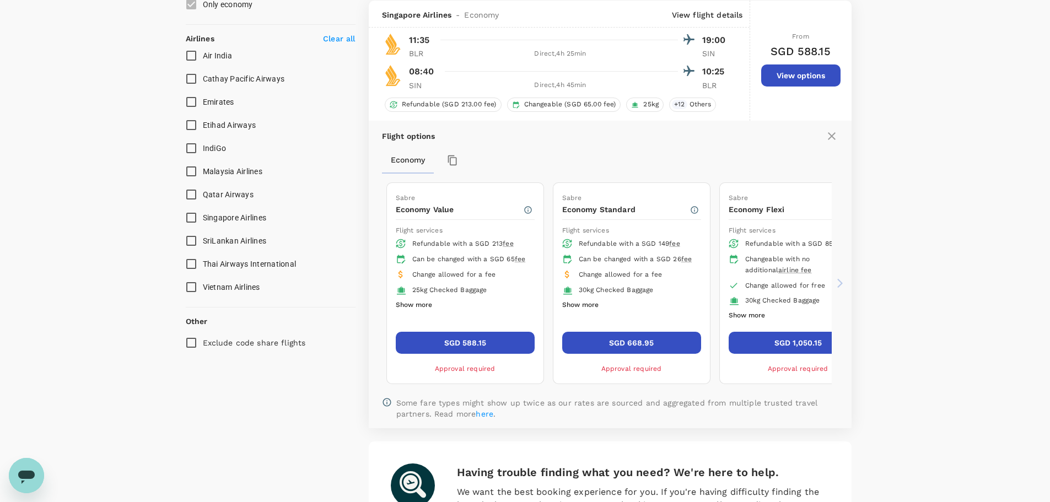
scroll to position [647, 0]
click at [834, 282] on icon at bounding box center [839, 282] width 11 height 11
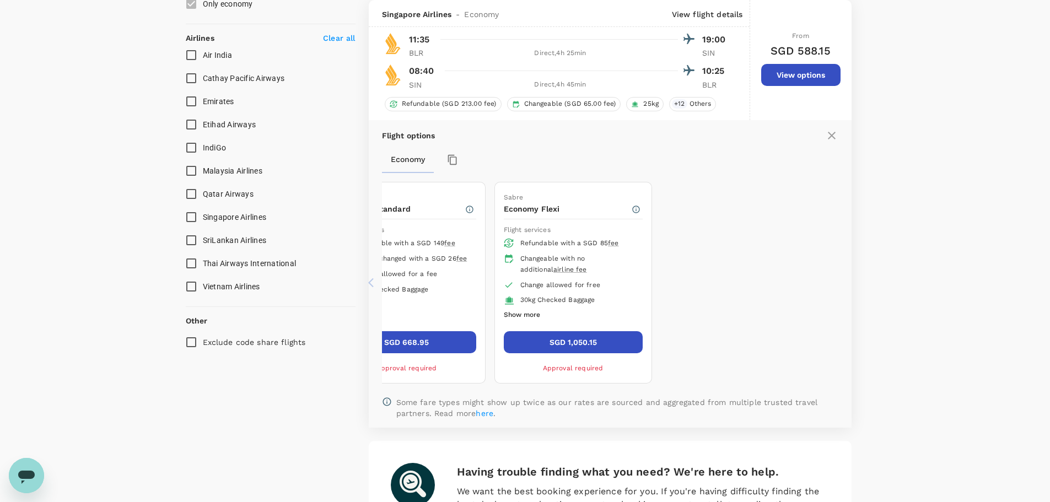
click at [921, 249] on div "Your Flight Details CBLR - CSIN 02 Sep 2025 CSIN - CBLR 06 Sep 2025 1 traveller…" at bounding box center [525, 7] width 1050 height 1232
click at [375, 280] on icon at bounding box center [373, 282] width 11 height 11
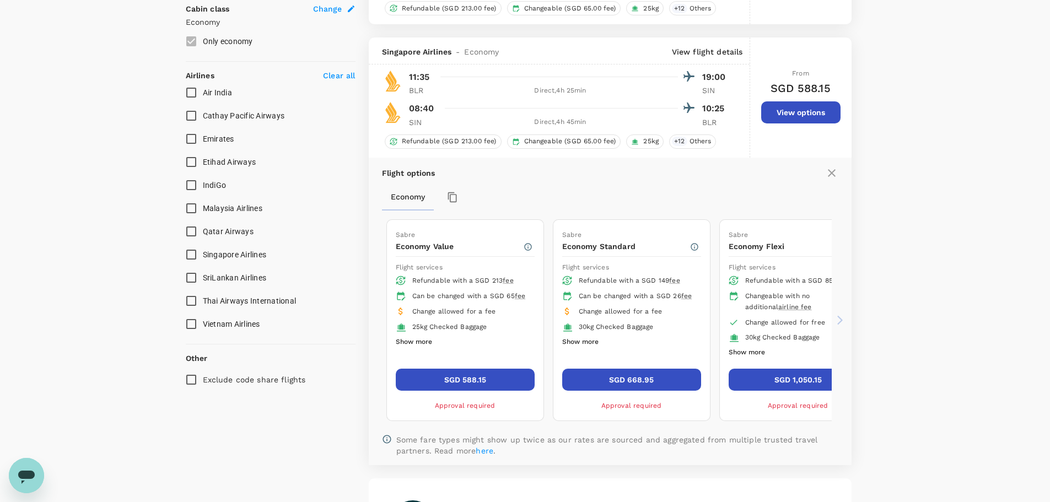
scroll to position [592, 0]
